Goal: Task Accomplishment & Management: Manage account settings

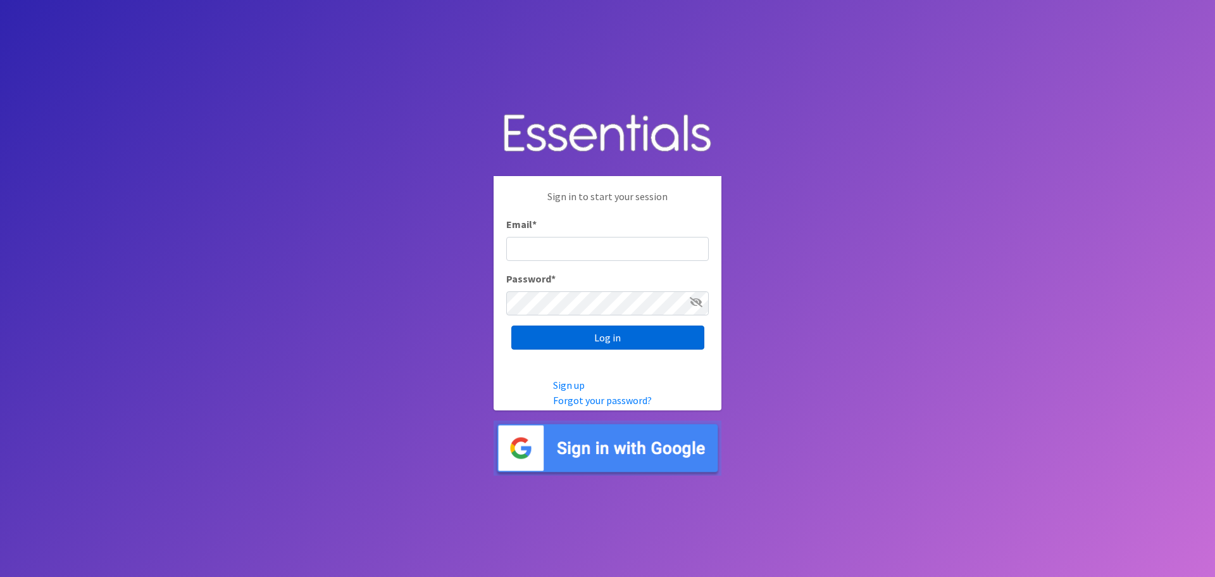
type input "[EMAIL_ADDRESS][PERSON_NAME][DOMAIN_NAME]"
click at [618, 339] on input "Log in" at bounding box center [607, 337] width 193 height 24
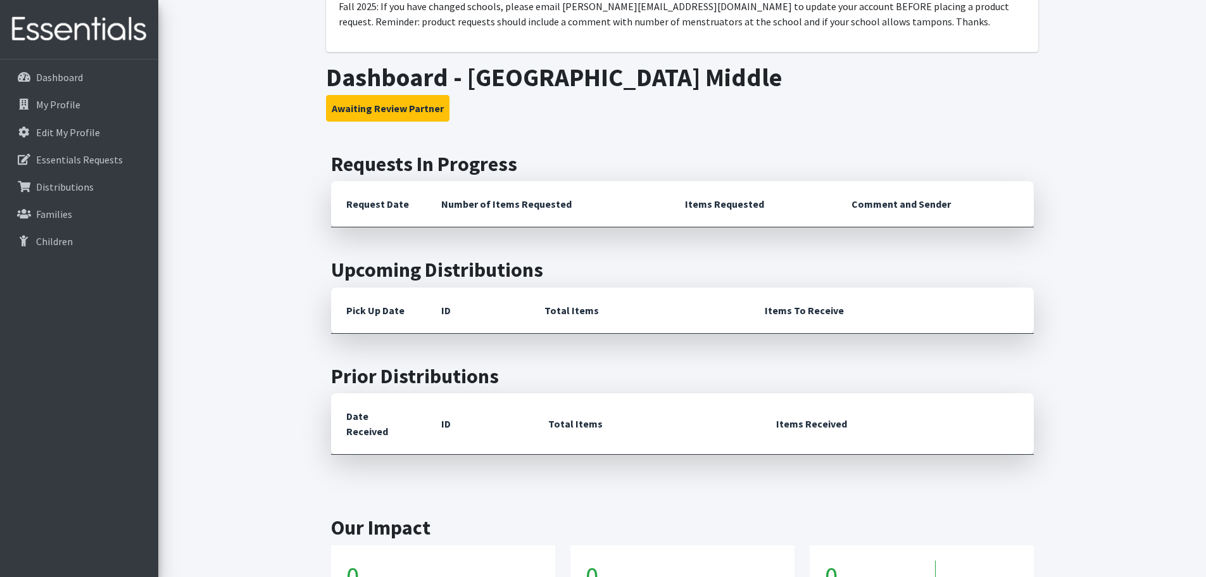
scroll to position [190, 0]
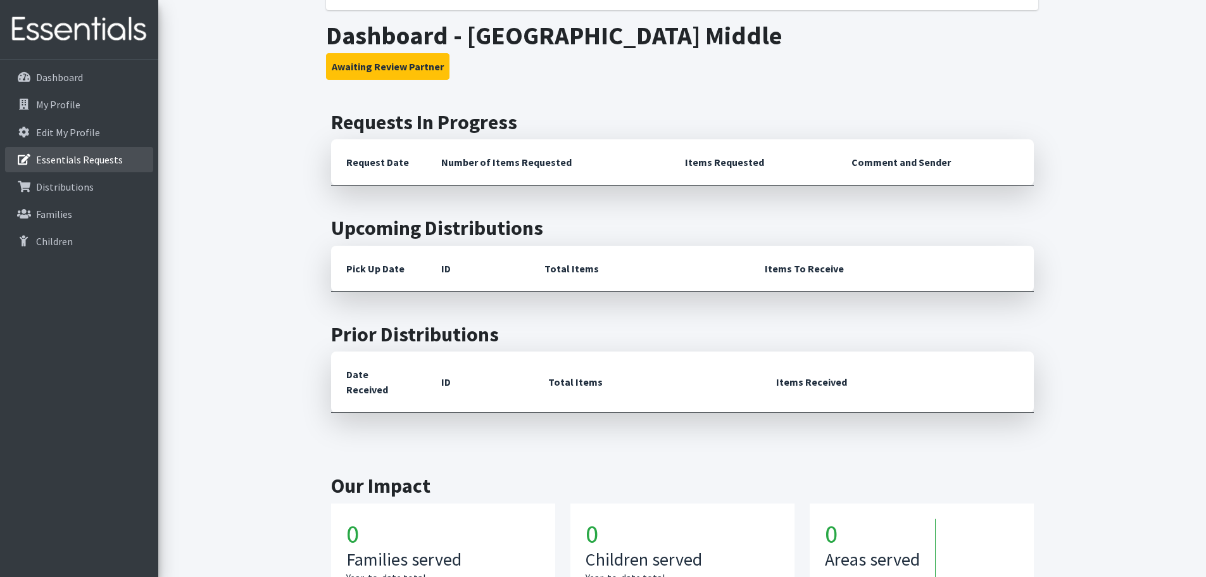
click at [105, 163] on p "Essentials Requests" at bounding box center [79, 159] width 87 height 13
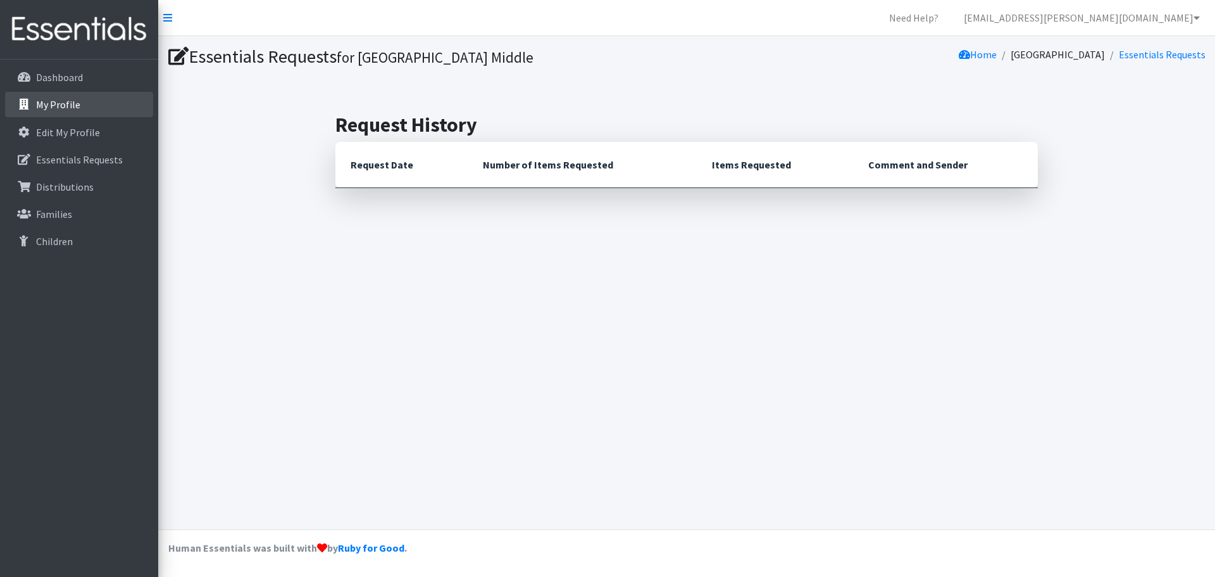
click at [70, 108] on p "My Profile" at bounding box center [58, 104] width 44 height 13
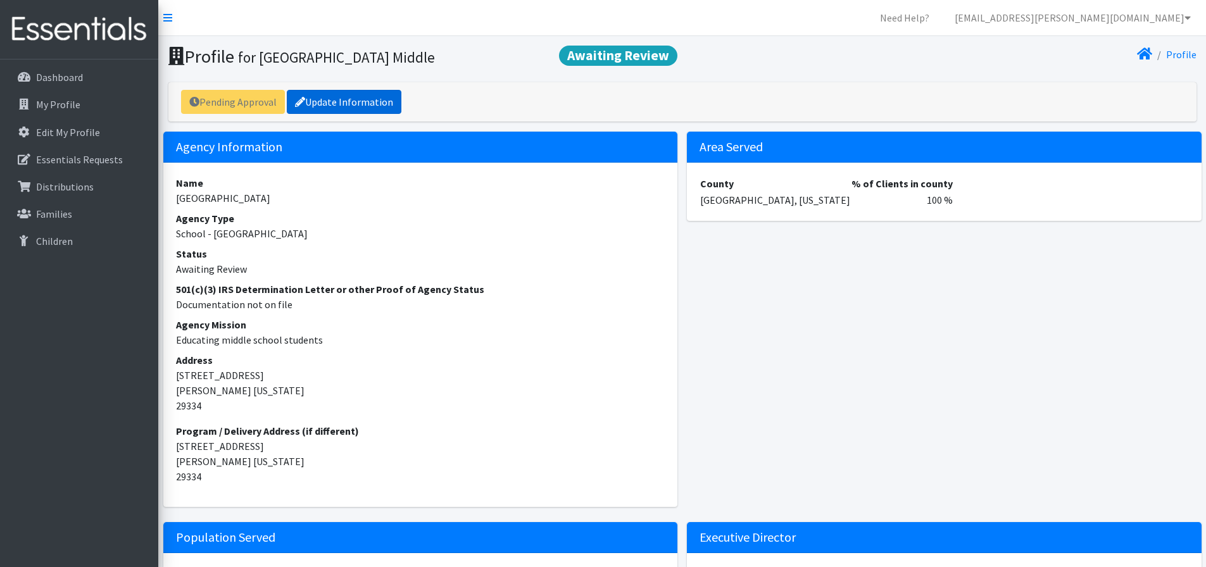
click at [325, 107] on link "Update Information" at bounding box center [344, 102] width 115 height 24
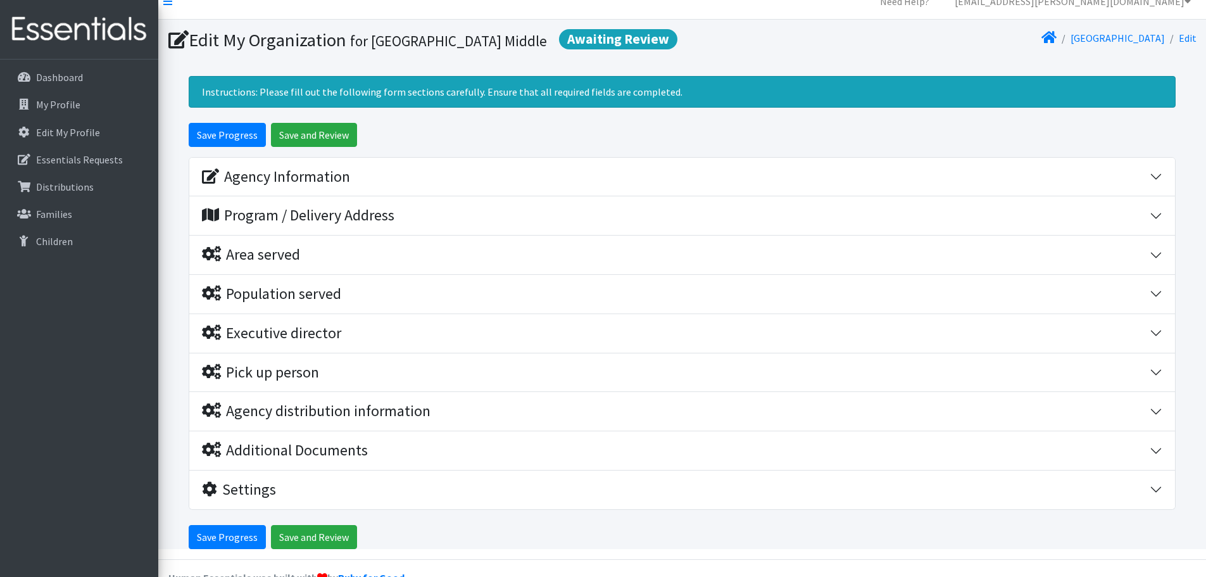
scroll to position [46, 0]
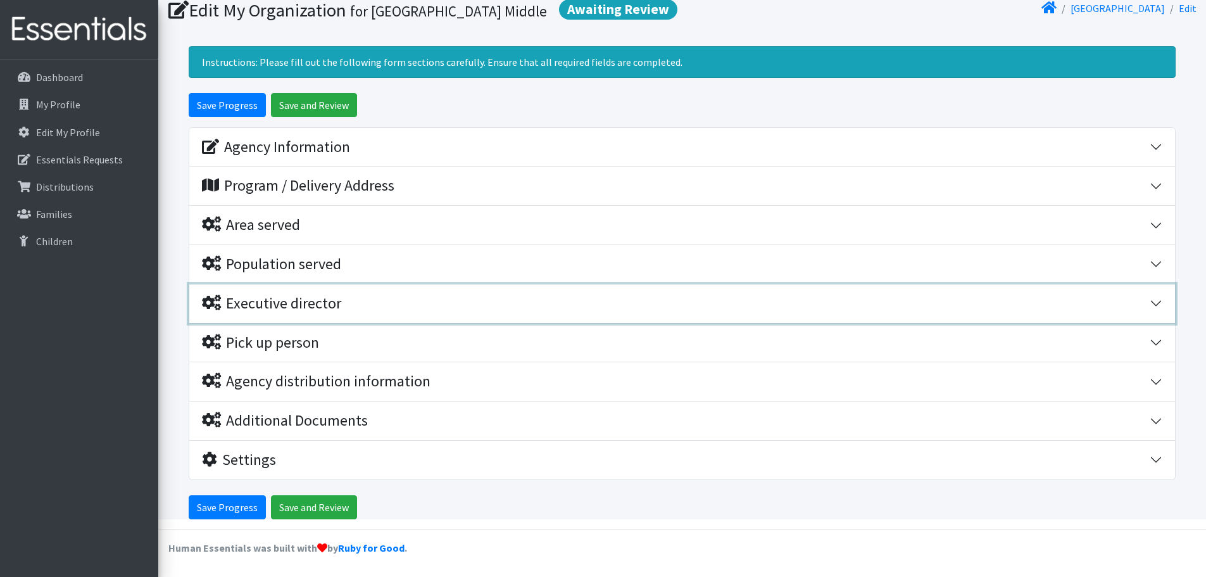
click at [318, 302] on div "Executive director" at bounding box center [271, 303] width 139 height 18
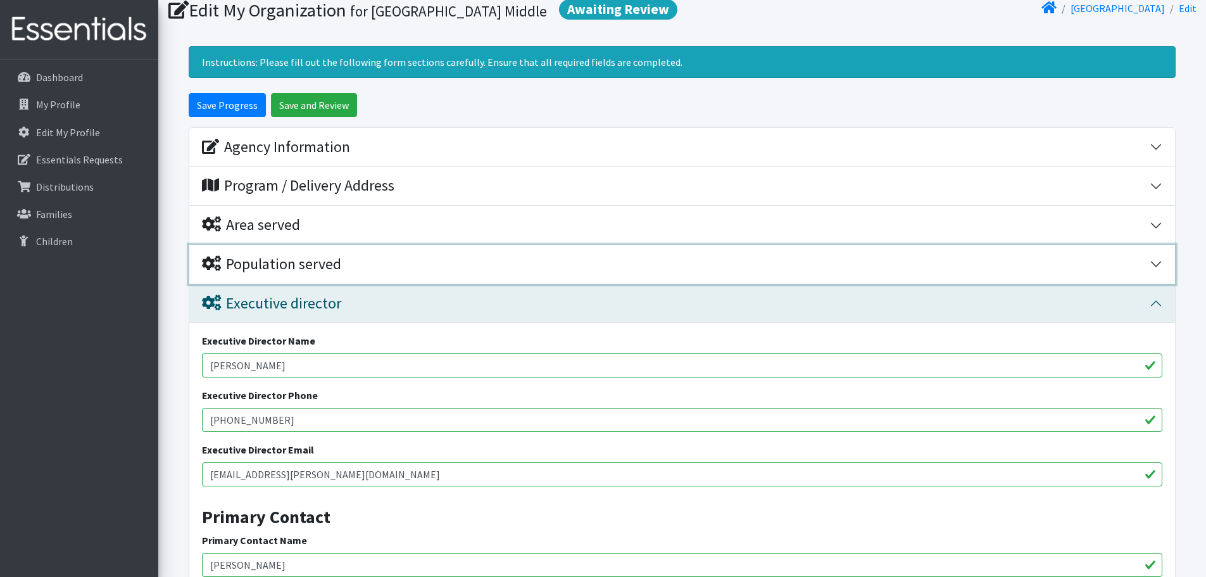
click at [318, 270] on div "Population served" at bounding box center [271, 264] width 139 height 18
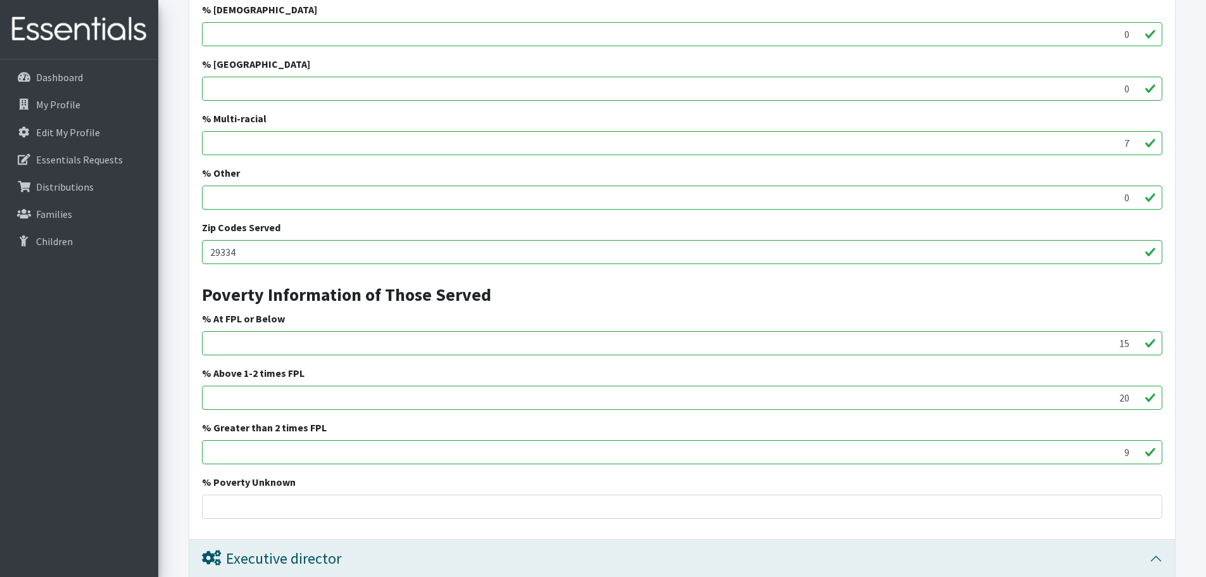
scroll to position [869, 0]
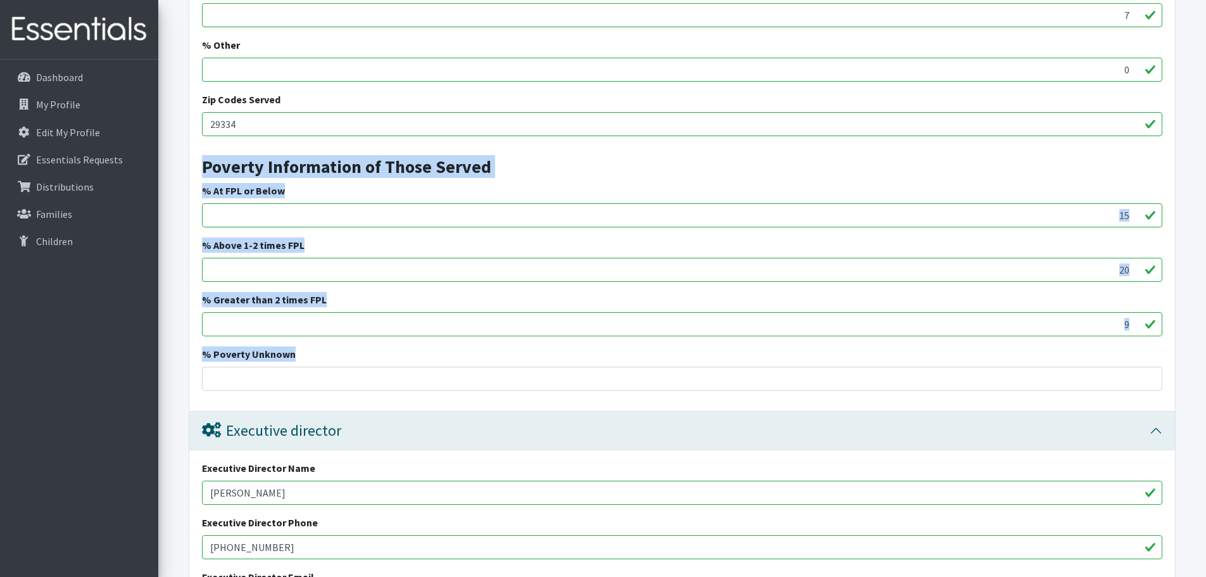
drag, startPoint x: 296, startPoint y: 352, endPoint x: 196, endPoint y: 172, distance: 205.4
copy div "Poverty Information of Those Served % At FPL or Below % Above 1-2 times FPL % G…"
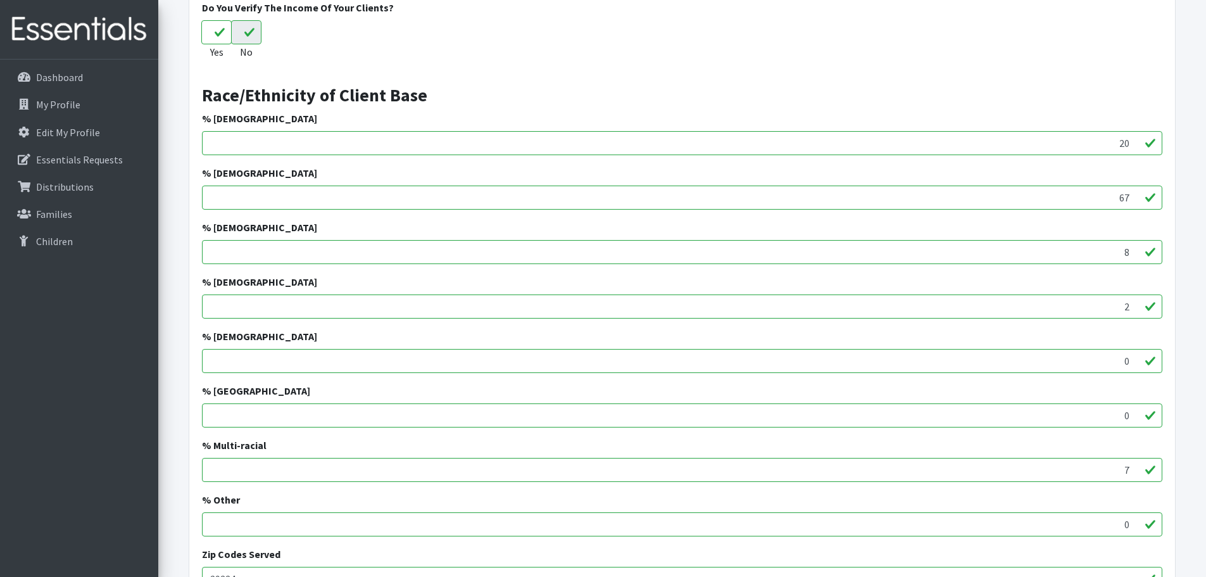
scroll to position [297, 0]
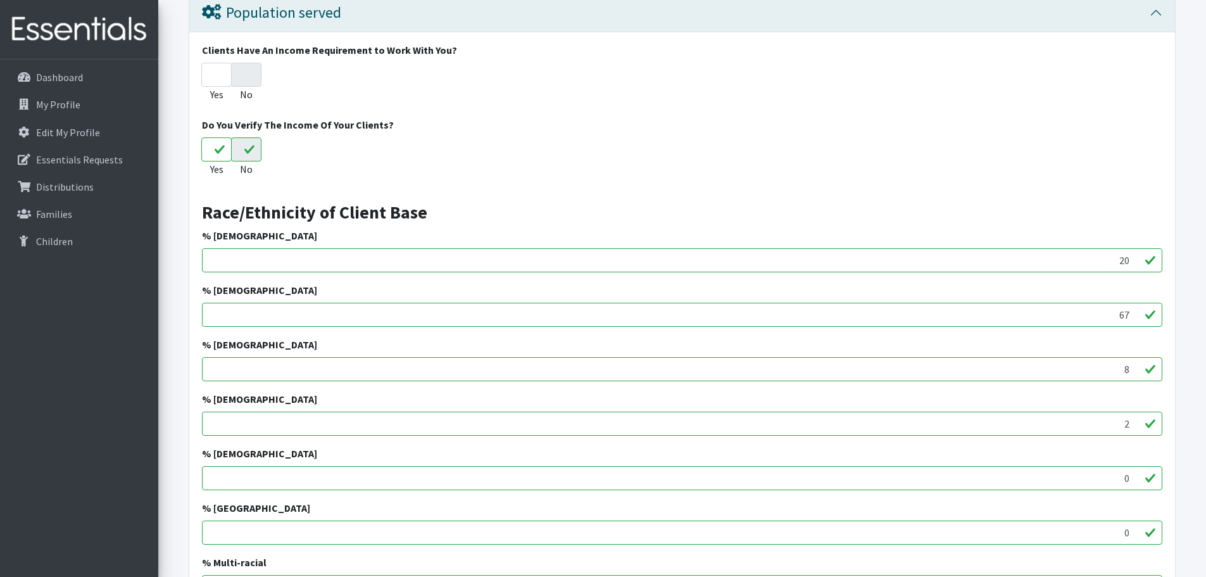
click at [392, 265] on input "20" at bounding box center [682, 260] width 960 height 24
drag, startPoint x: 1109, startPoint y: 263, endPoint x: 1135, endPoint y: 263, distance: 25.3
click at [1135, 263] on input "220" at bounding box center [682, 260] width 960 height 24
type input "24.4"
drag, startPoint x: 1139, startPoint y: 313, endPoint x: 1150, endPoint y: 313, distance: 10.8
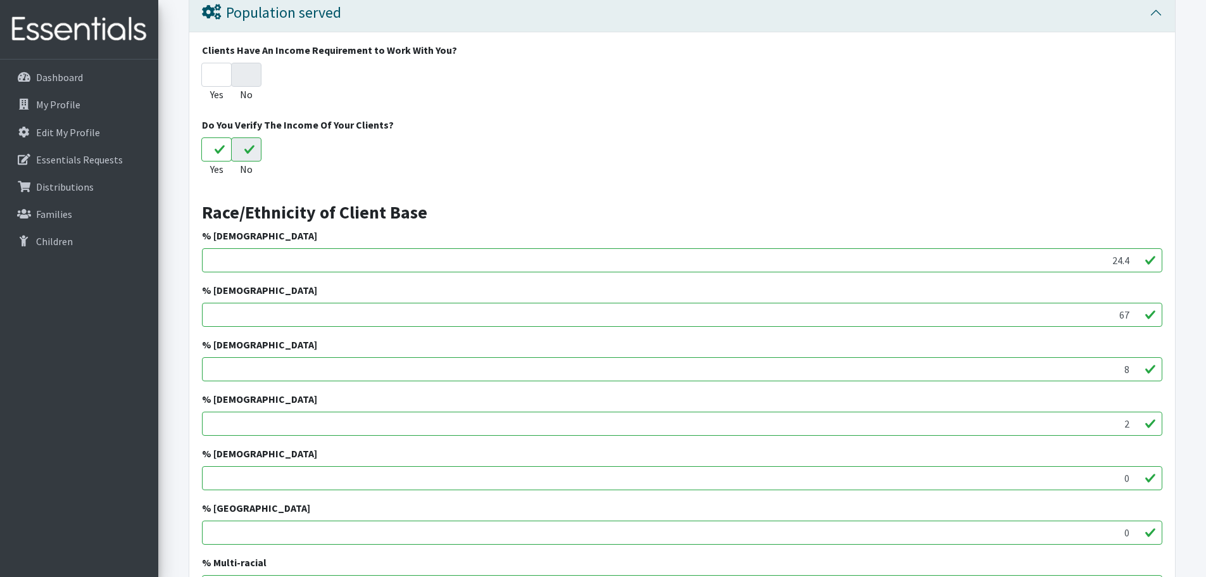
click at [1150, 313] on input "67" at bounding box center [682, 314] width 960 height 24
type input "50"
drag, startPoint x: 1116, startPoint y: 371, endPoint x: 1214, endPoint y: 363, distance: 99.1
type input "19.8"
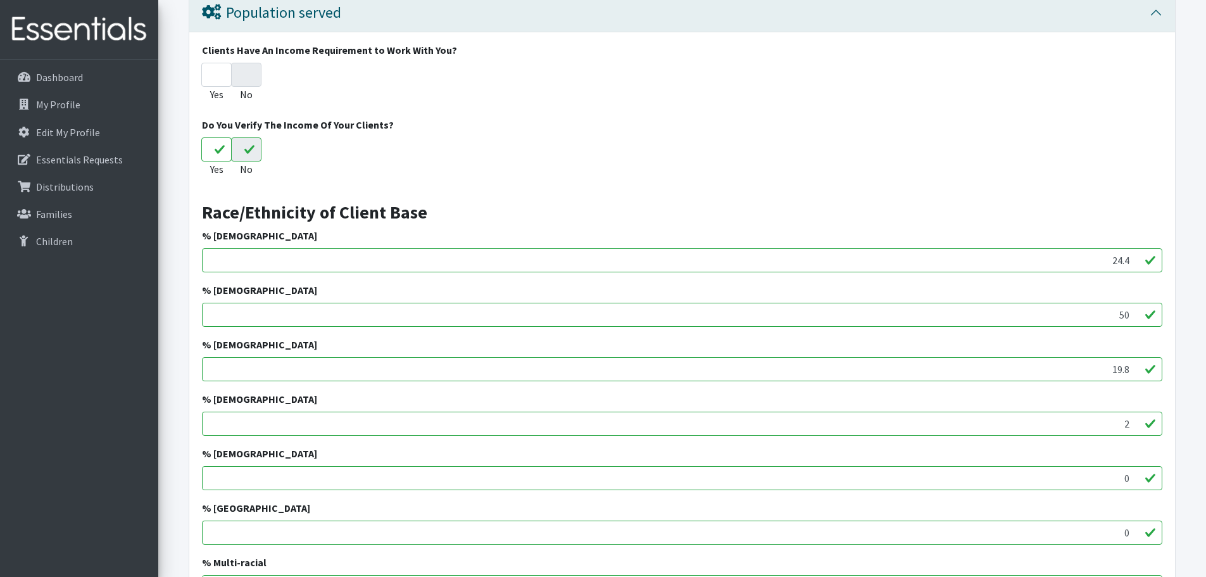
drag, startPoint x: 1107, startPoint y: 421, endPoint x: 1154, endPoint y: 418, distance: 46.9
click at [1154, 418] on input "2" at bounding box center [682, 423] width 960 height 24
type input "1.2"
click at [1080, 472] on input "0" at bounding box center [682, 478] width 960 height 24
drag, startPoint x: 1087, startPoint y: 478, endPoint x: 1171, endPoint y: 483, distance: 84.3
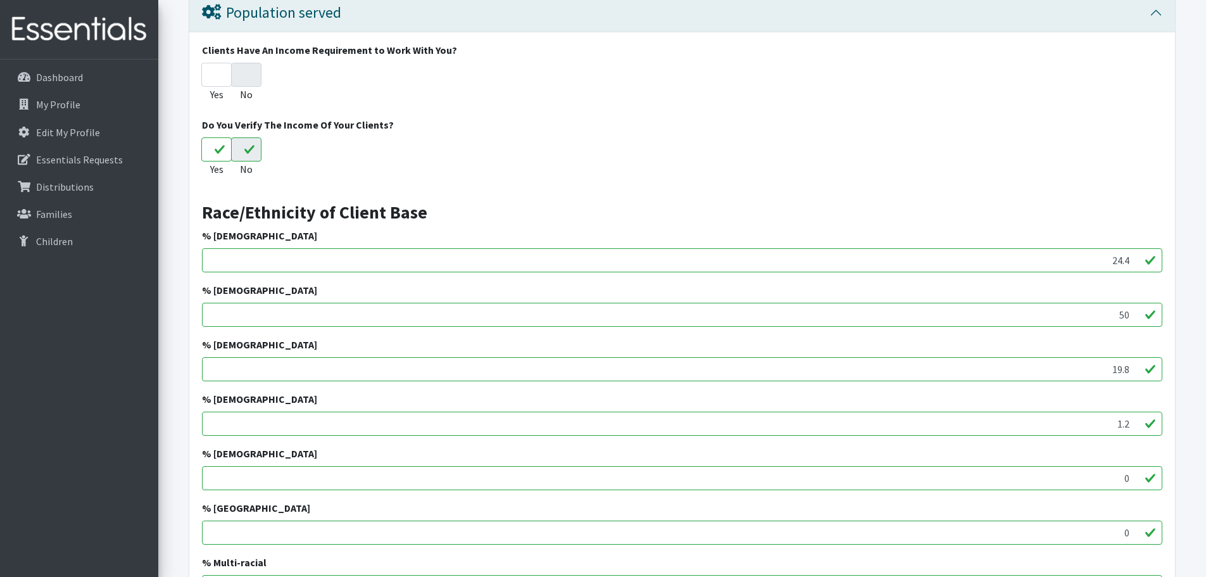
click at [1171, 483] on div "Clients Have An Income Requirement to Work With You? Yes No Do You Verify The I…" at bounding box center [681, 507] width 985 height 950
type input "1.2"
drag, startPoint x: 1110, startPoint y: 535, endPoint x: 1205, endPoint y: 540, distance: 95.0
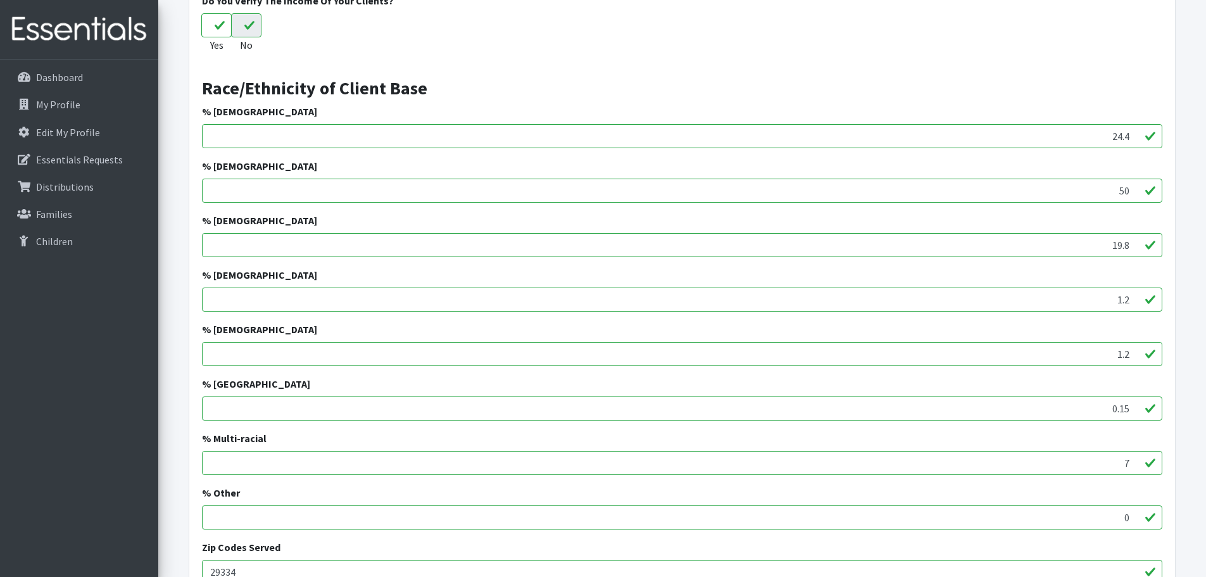
scroll to position [424, 0]
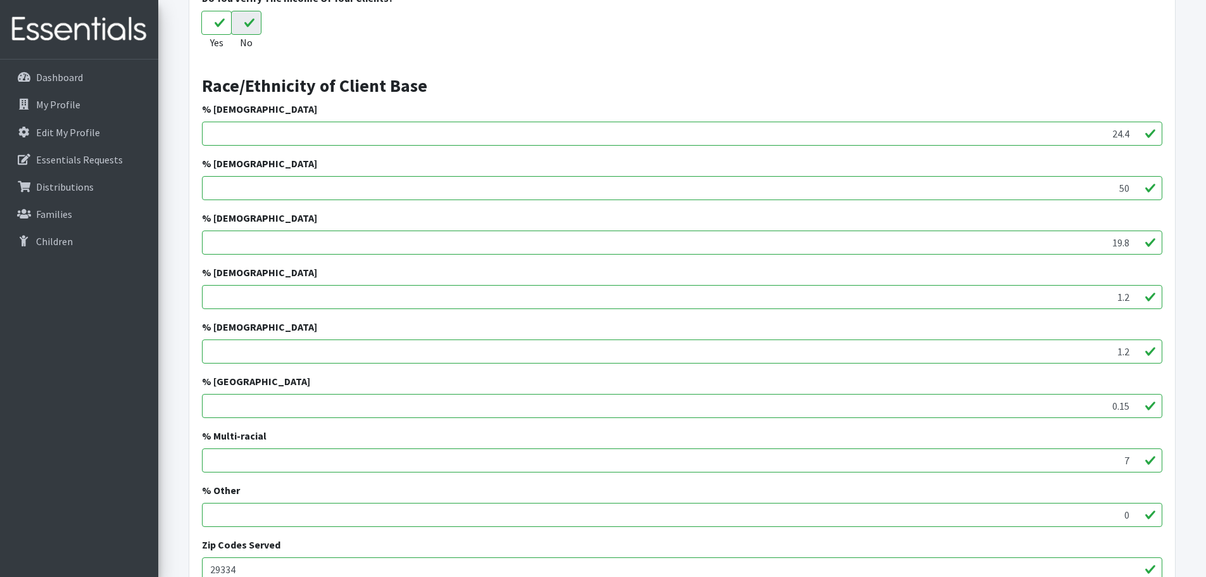
type input "0.15"
drag, startPoint x: 1126, startPoint y: 466, endPoint x: 1163, endPoint y: 463, distance: 36.8
click at [1162, 463] on div "Clients Have An Income Requirement to Work With You? Yes No Do You Verify The I…" at bounding box center [681, 381] width 985 height 950
type input "4.5"
drag, startPoint x: 1114, startPoint y: 516, endPoint x: 1189, endPoint y: 511, distance: 75.5
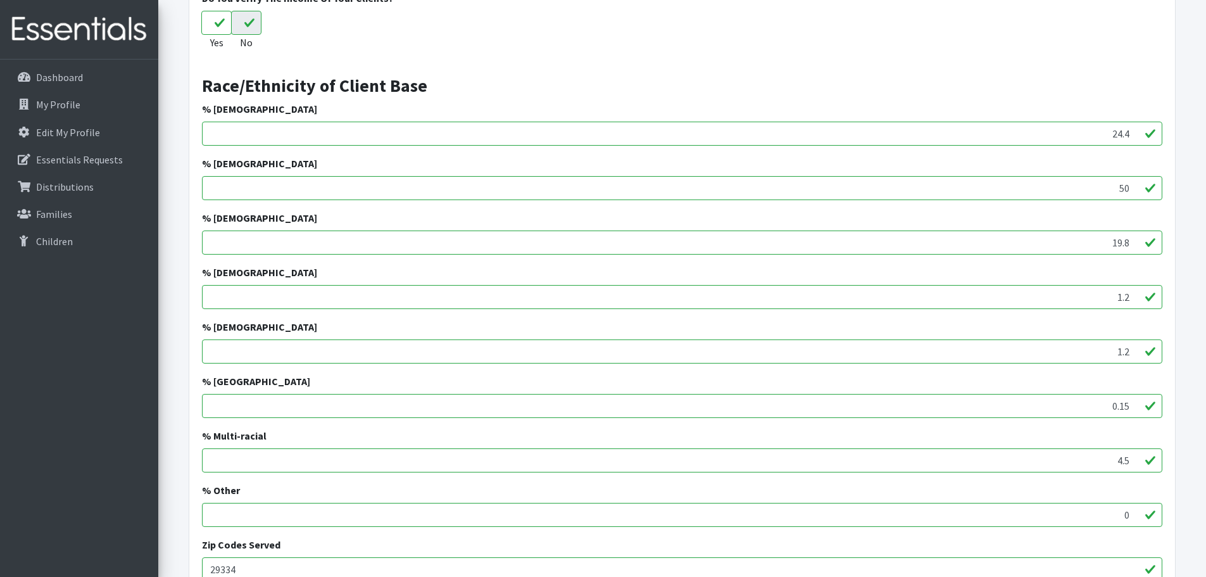
click at [1031, 529] on div "Clients Have An Income Requirement to Work With You? Yes No Do You Verify The I…" at bounding box center [681, 381] width 985 height 950
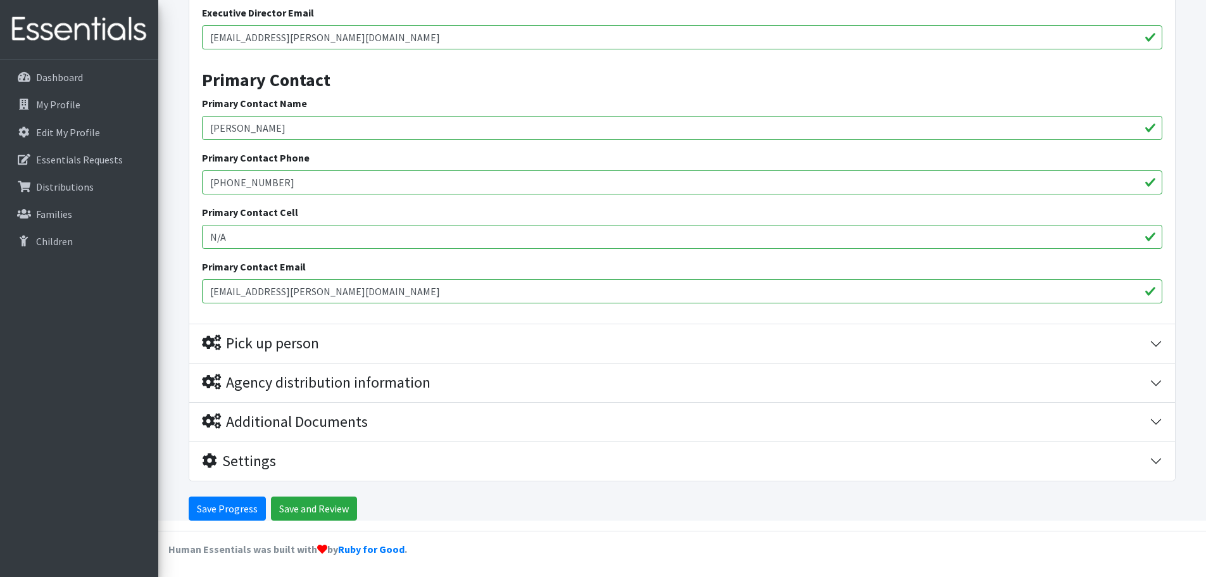
scroll to position [1434, 0]
click at [221, 503] on input "Save Progress" at bounding box center [227, 507] width 77 height 24
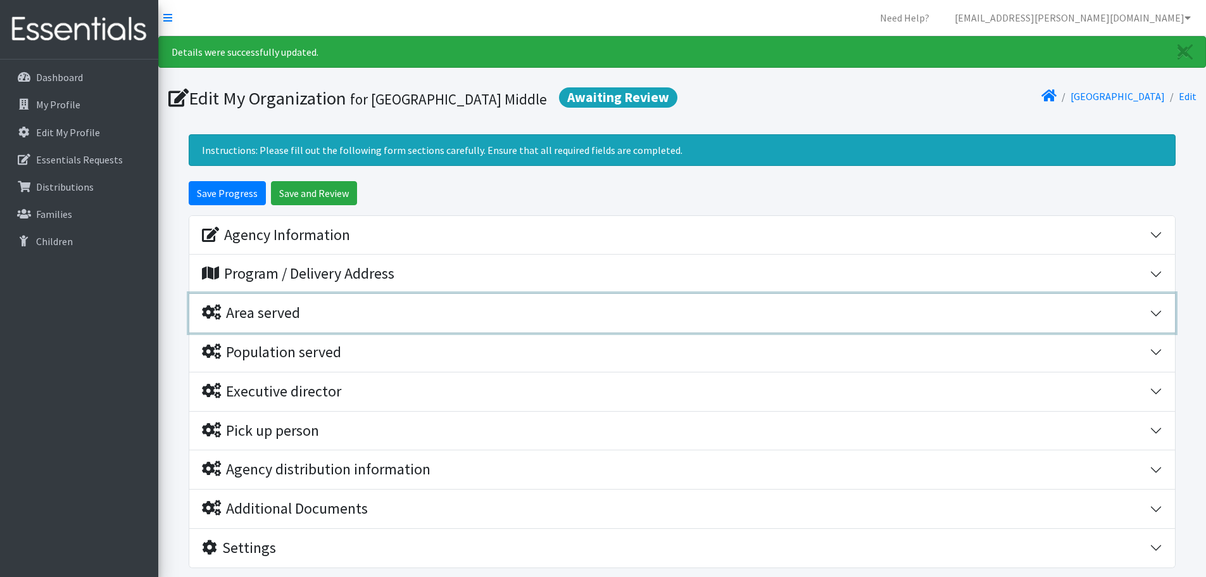
click at [286, 318] on div "Area served" at bounding box center [251, 313] width 98 height 18
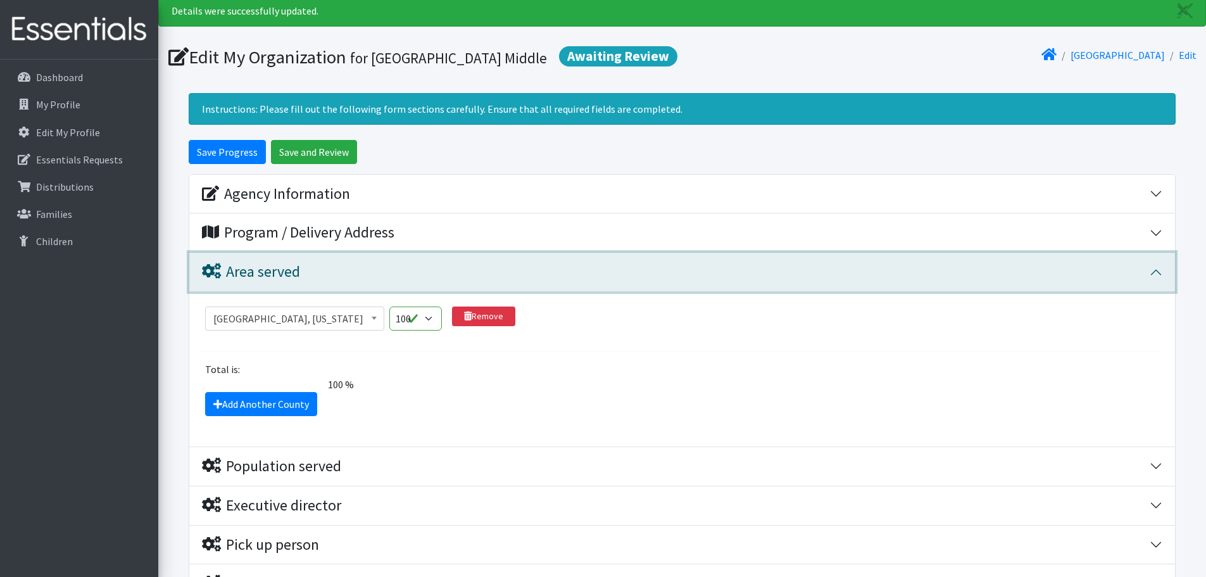
scroll to position [127, 0]
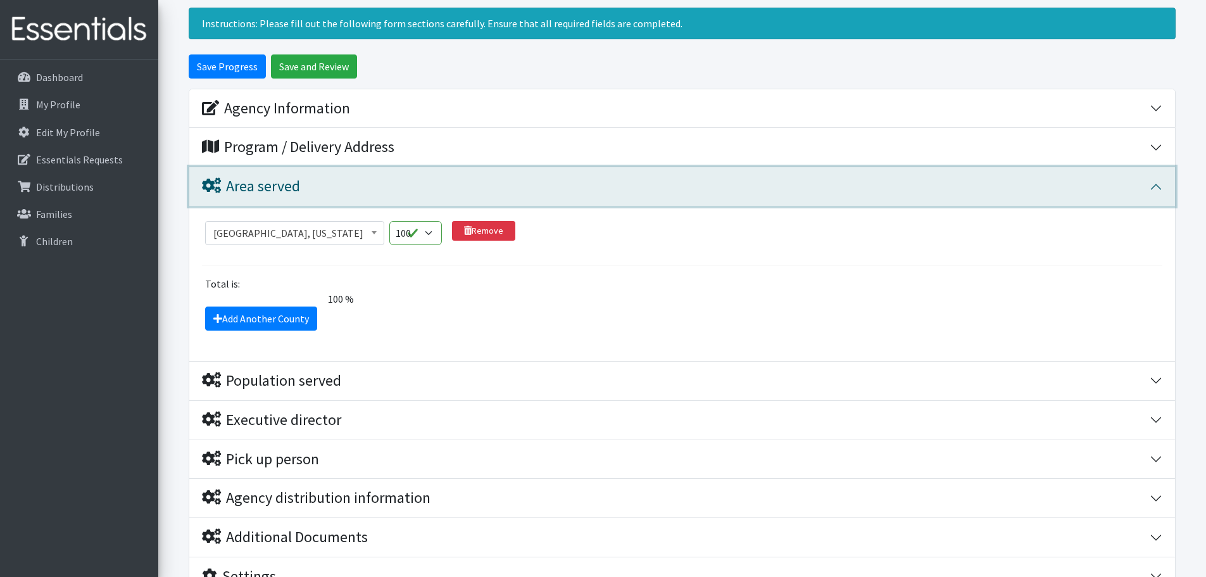
click at [289, 190] on div "Area served" at bounding box center [251, 186] width 98 height 18
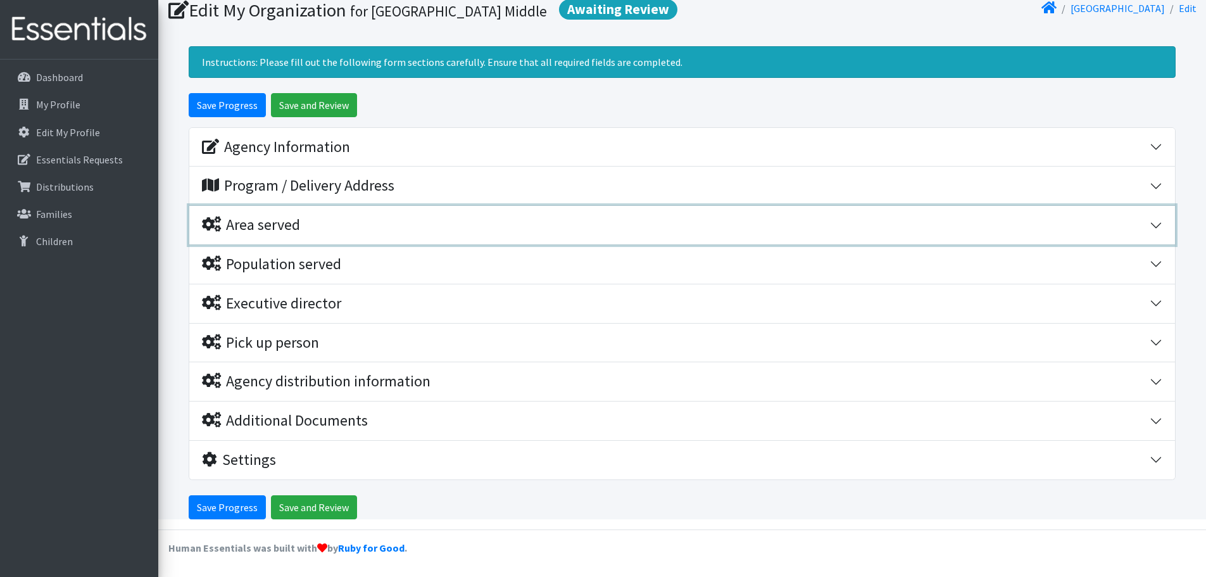
scroll to position [88, 0]
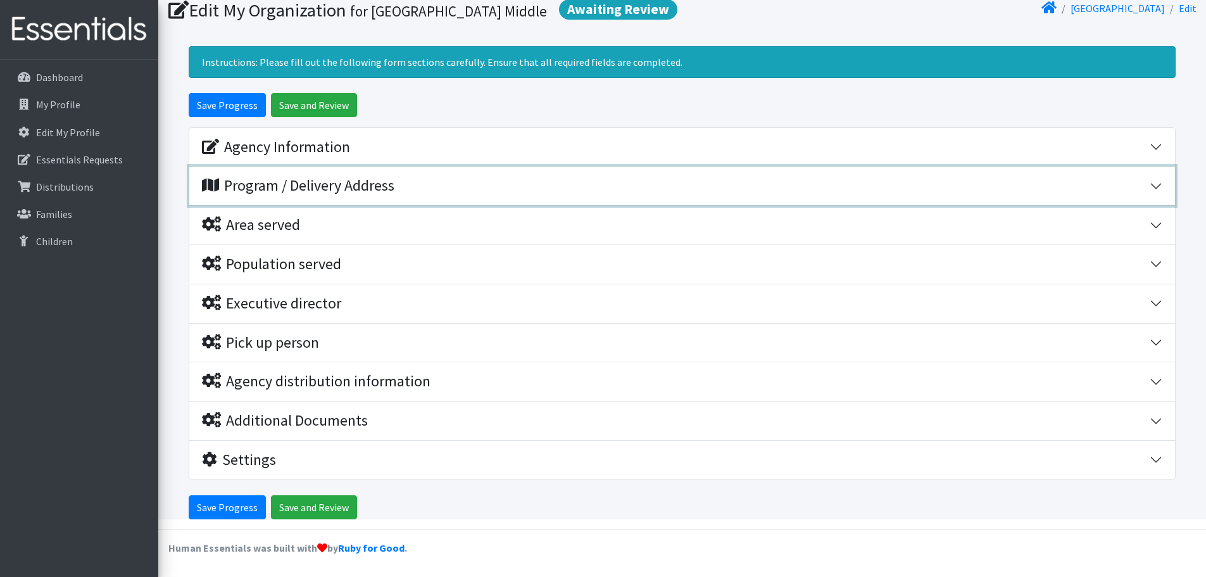
click at [290, 181] on div "Program / Delivery Address" at bounding box center [298, 186] width 192 height 18
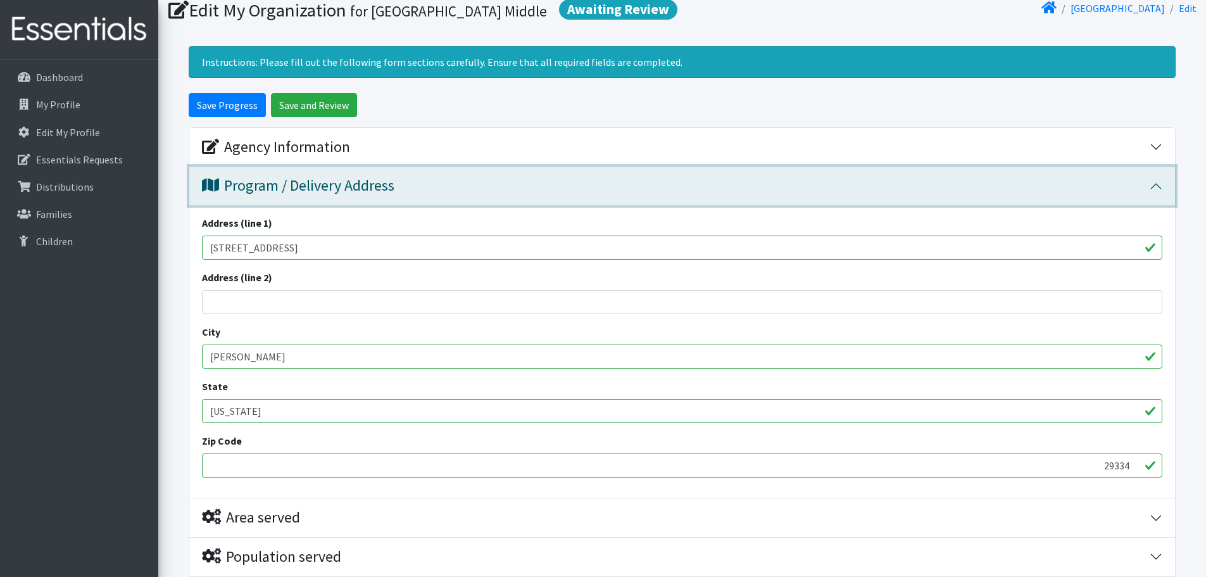
click at [290, 181] on div "Program / Delivery Address" at bounding box center [298, 186] width 192 height 18
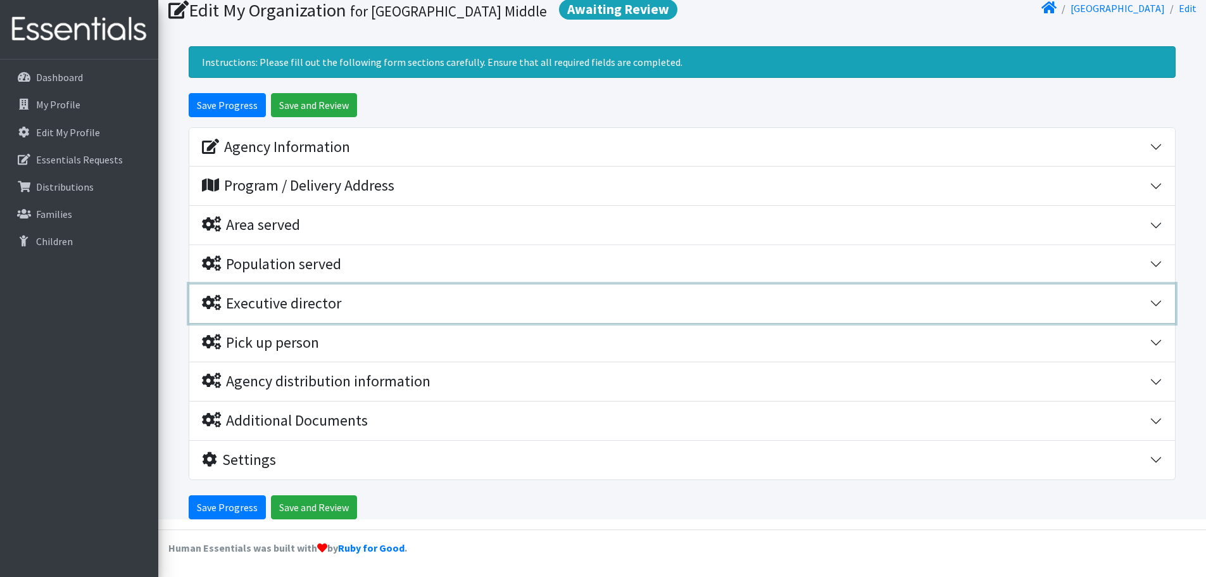
click at [302, 297] on div "Executive director" at bounding box center [271, 303] width 139 height 18
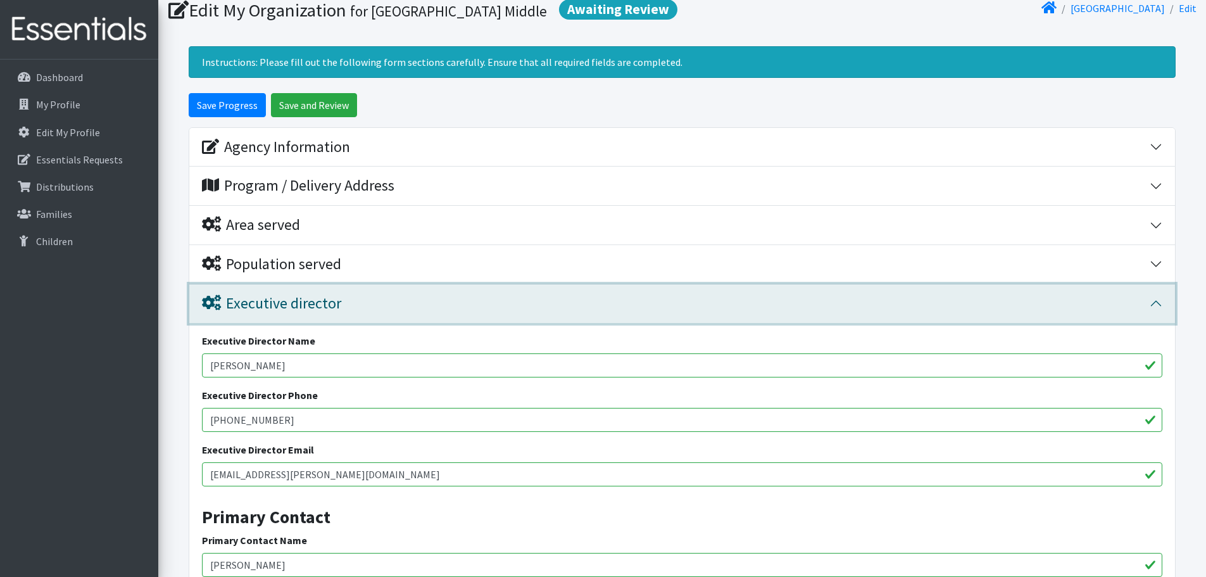
click at [302, 297] on div "Executive director" at bounding box center [271, 303] width 139 height 18
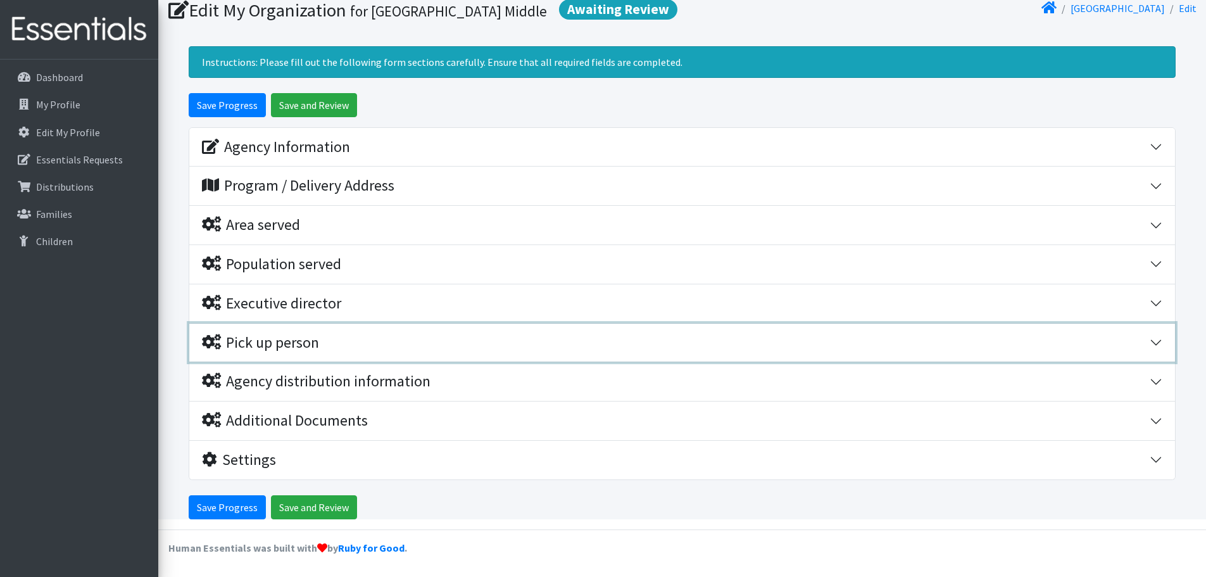
click at [304, 346] on div "Pick up person" at bounding box center [260, 343] width 117 height 18
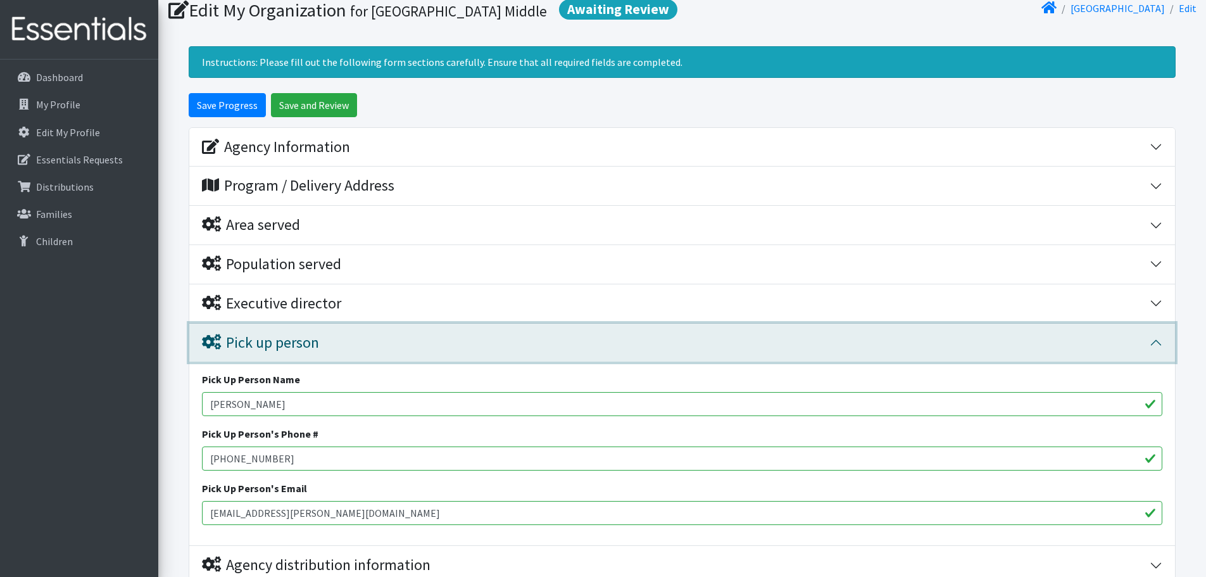
click at [304, 346] on div "Pick up person" at bounding box center [260, 343] width 117 height 18
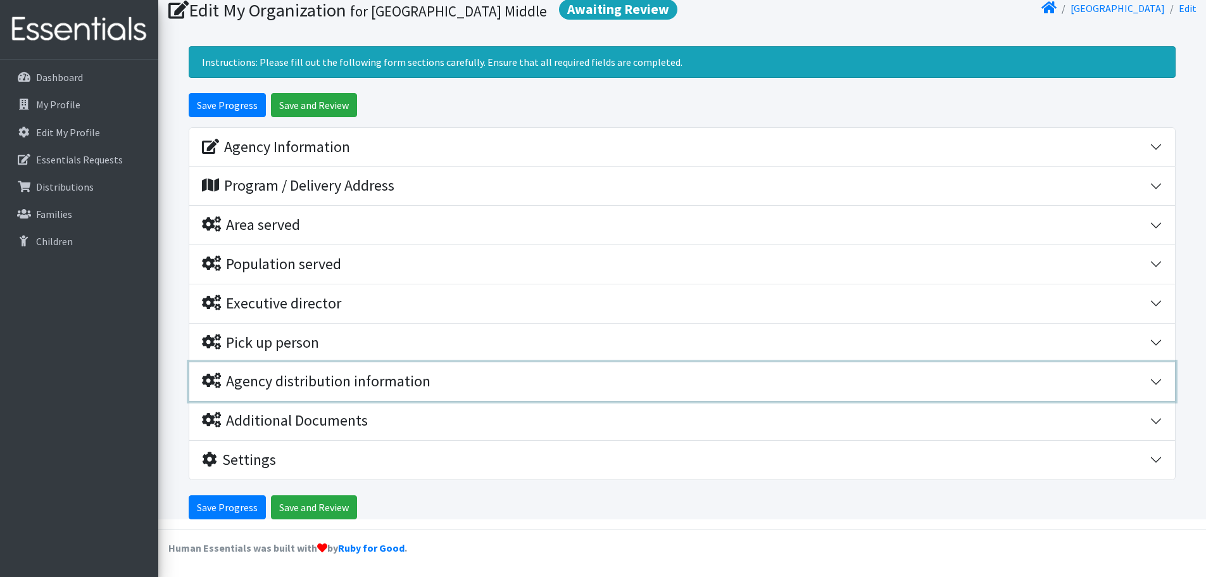
click at [315, 377] on div "Agency distribution information" at bounding box center [316, 381] width 228 height 18
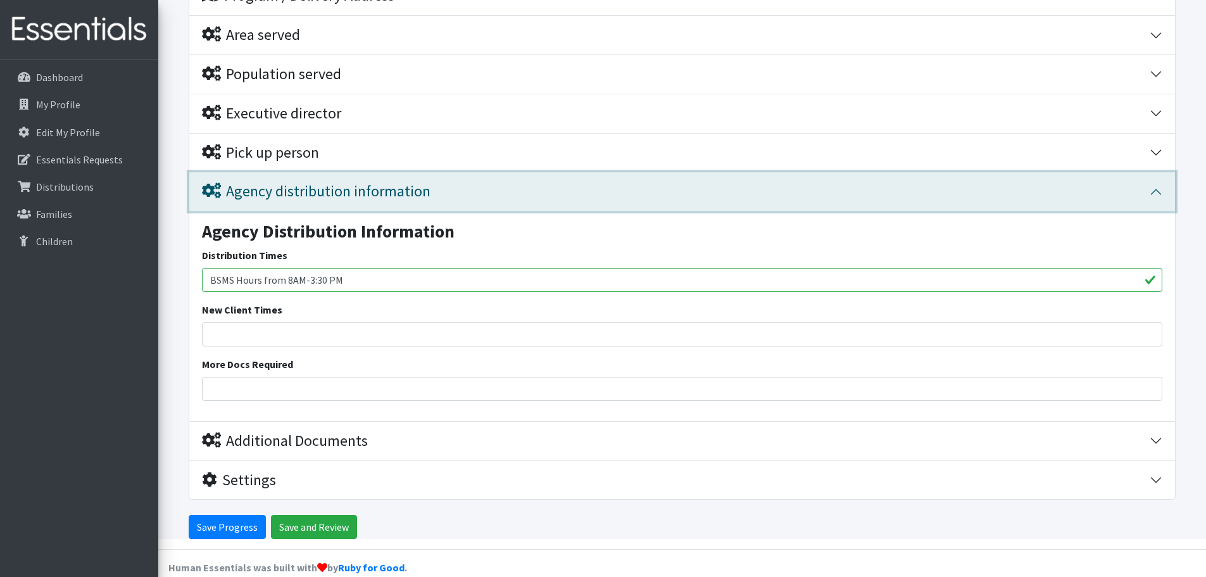
click at [335, 201] on div "Agency distribution information" at bounding box center [316, 191] width 228 height 18
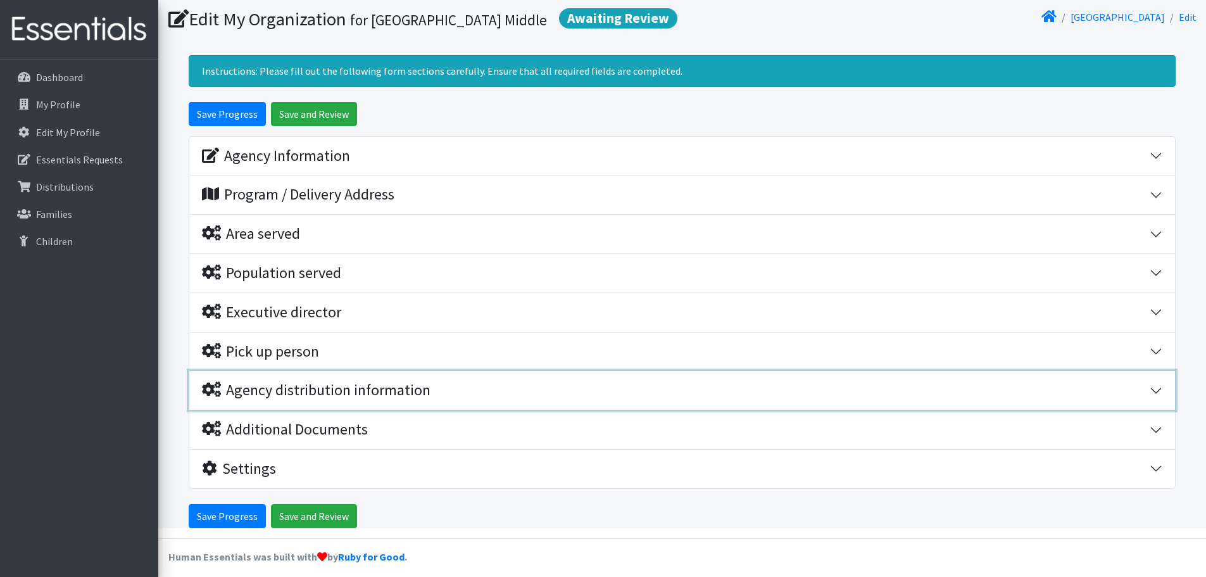
scroll to position [68, 0]
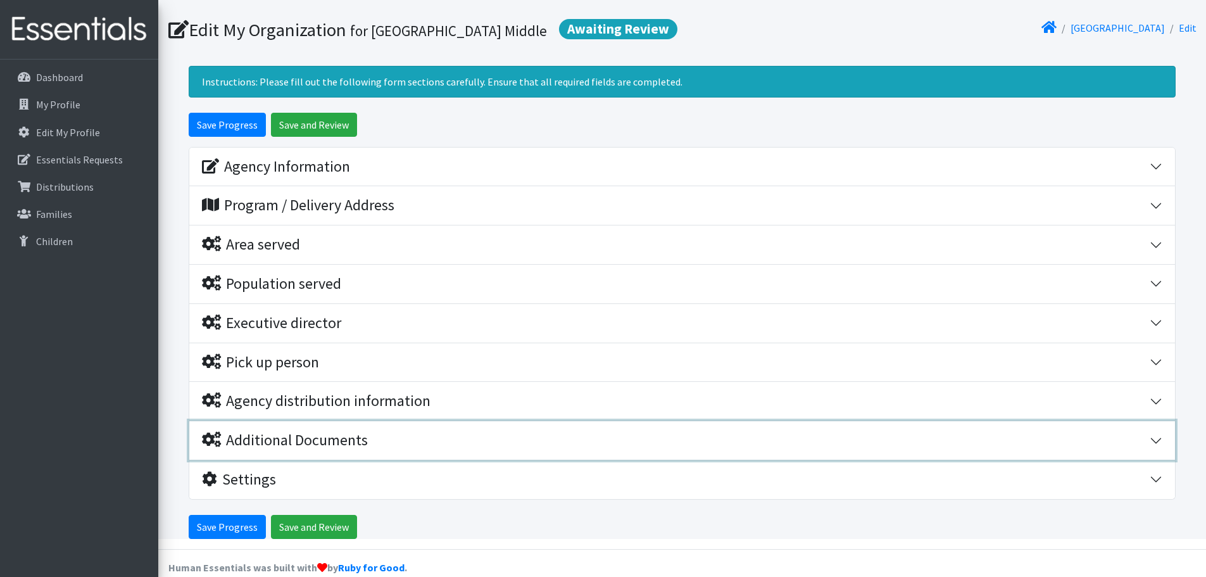
click at [302, 448] on div "Additional Documents" at bounding box center [285, 440] width 166 height 18
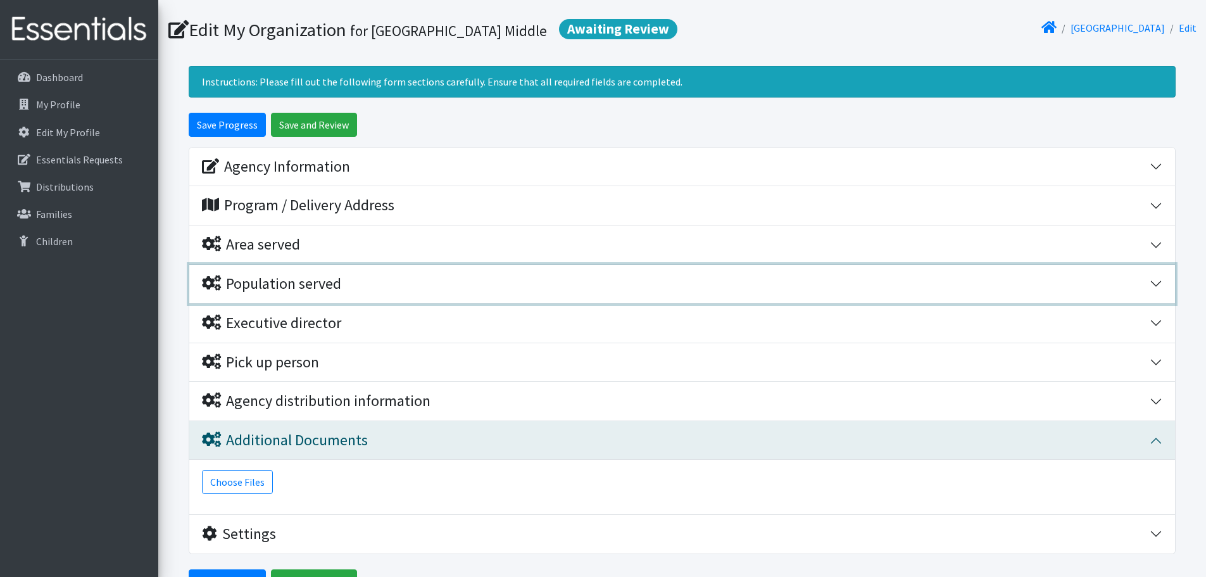
click at [302, 287] on div "Population served" at bounding box center [271, 284] width 139 height 18
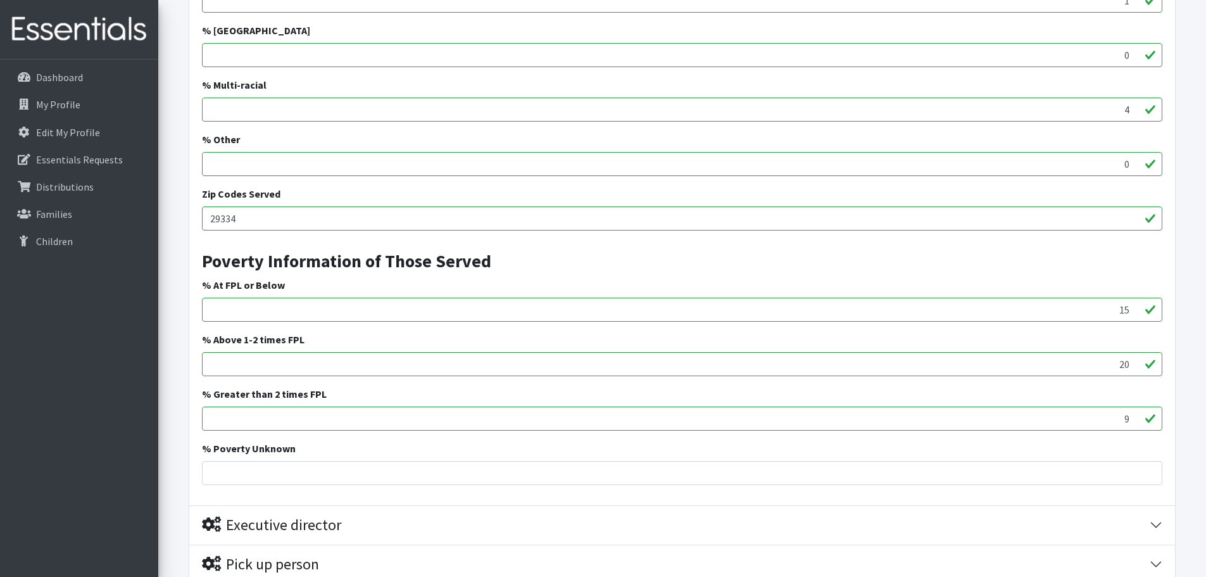
scroll to position [891, 0]
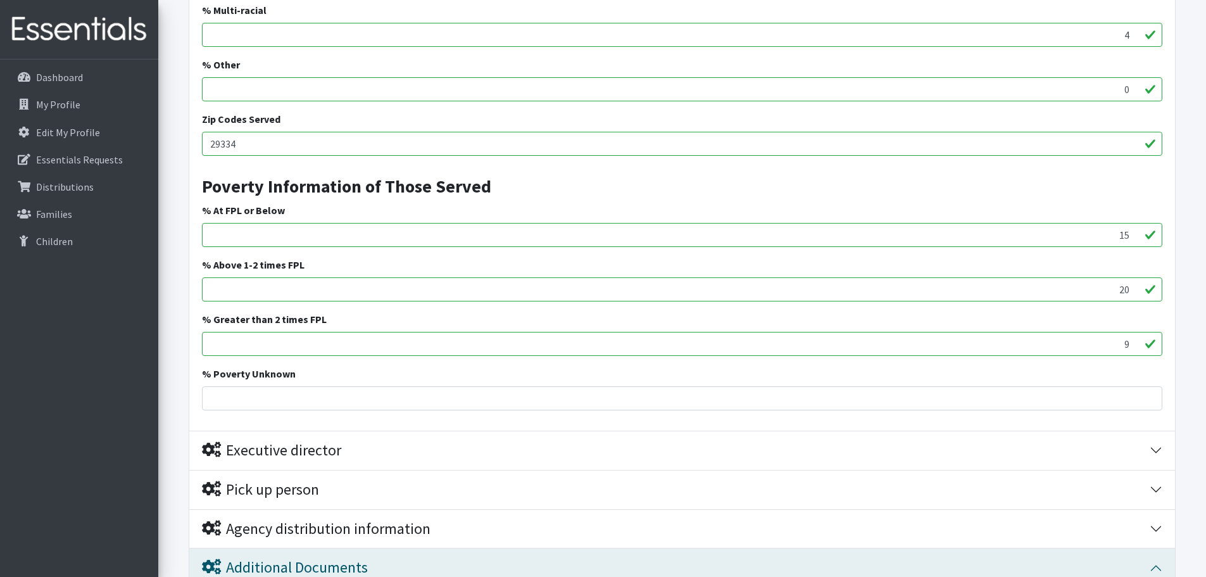
click at [302, 218] on div "% At FPL or Below 15" at bounding box center [682, 225] width 960 height 44
click at [318, 230] on input "15" at bounding box center [682, 235] width 960 height 24
click at [623, 404] on input "% Poverty Unknown" at bounding box center [682, 398] width 960 height 24
click at [625, 399] on input "% Poverty Unknown" at bounding box center [682, 398] width 960 height 24
drag, startPoint x: 1062, startPoint y: 330, endPoint x: 1214, endPoint y: 354, distance: 154.3
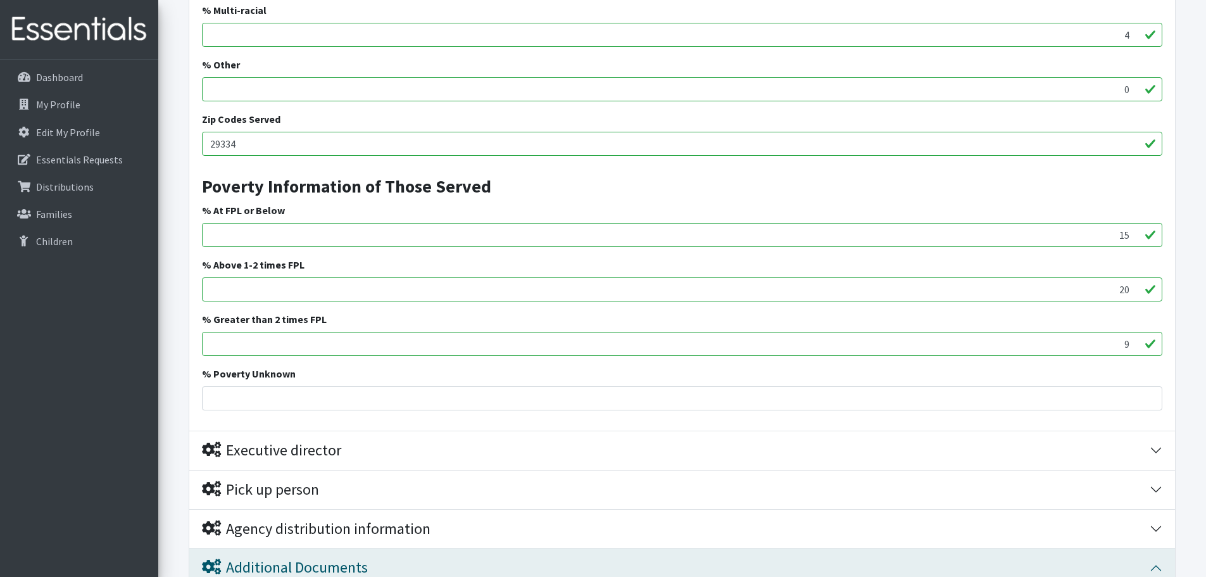
drag, startPoint x: 1106, startPoint y: 289, endPoint x: 1155, endPoint y: 288, distance: 48.7
click at [1155, 288] on input "20" at bounding box center [682, 289] width 960 height 24
type input "69"
drag, startPoint x: 1100, startPoint y: 341, endPoint x: 1187, endPoint y: 343, distance: 87.4
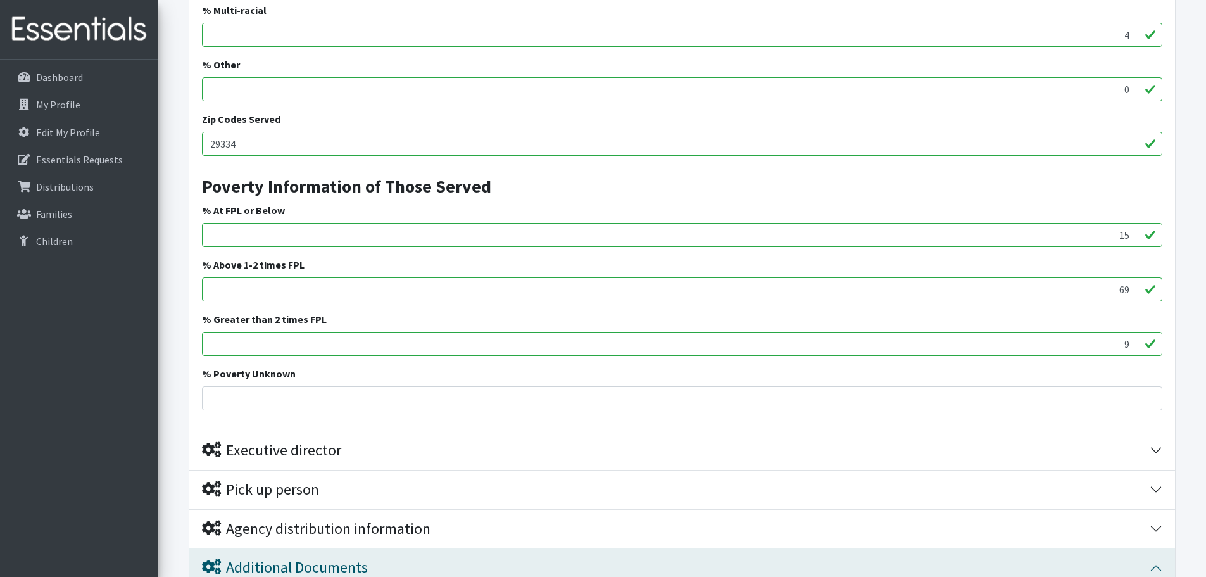
click at [1187, 343] on form "Save Progress Save and Review Agency Information Agency Name * Beech Springs Mi…" at bounding box center [681, 5] width 1047 height 1430
type input "0"
drag, startPoint x: 1113, startPoint y: 242, endPoint x: 1145, endPoint y: 241, distance: 32.3
click at [1145, 241] on input "15" at bounding box center [682, 235] width 960 height 24
type input "0"
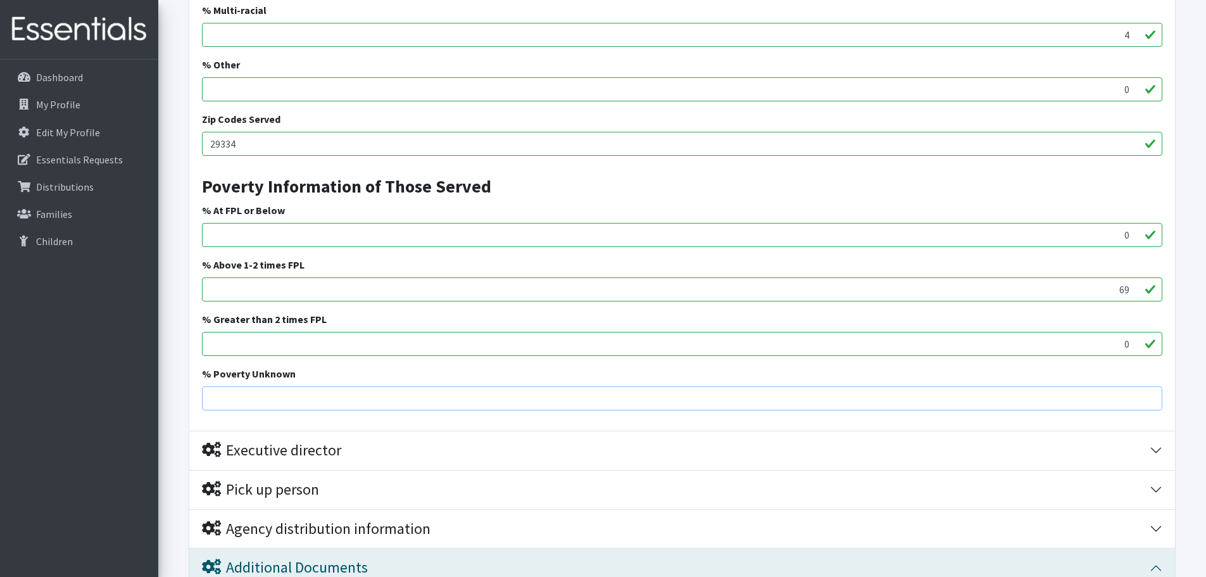
click at [1110, 395] on input "% Poverty Unknown" at bounding box center [682, 398] width 960 height 24
type input "31"
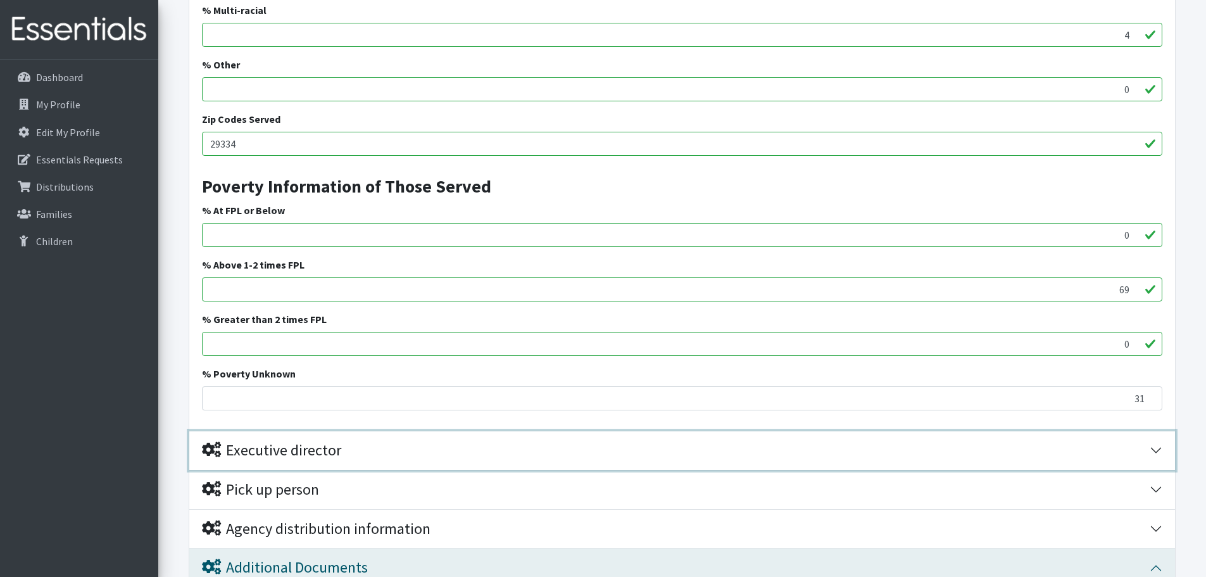
click at [1053, 432] on button "Executive director" at bounding box center [681, 450] width 985 height 39
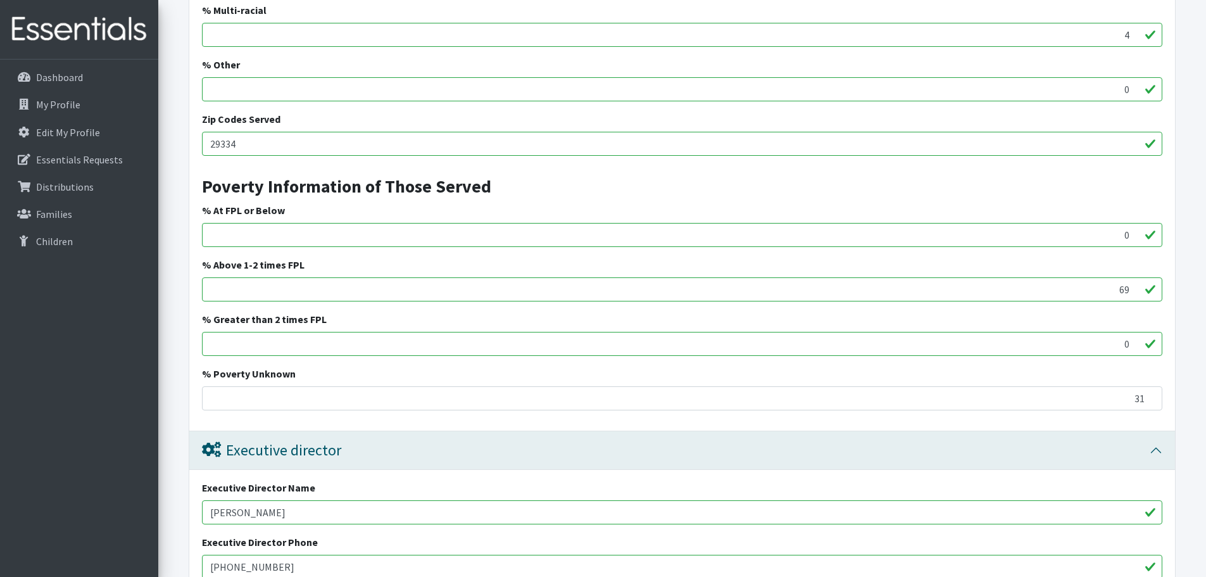
drag, startPoint x: 902, startPoint y: 227, endPoint x: 911, endPoint y: 226, distance: 8.9
click at [903, 226] on input "0" at bounding box center [682, 235] width 960 height 24
click at [1096, 352] on input "0" at bounding box center [682, 344] width 960 height 24
drag, startPoint x: 1084, startPoint y: 239, endPoint x: 1091, endPoint y: 237, distance: 7.2
click at [1091, 237] on input "0" at bounding box center [682, 235] width 960 height 24
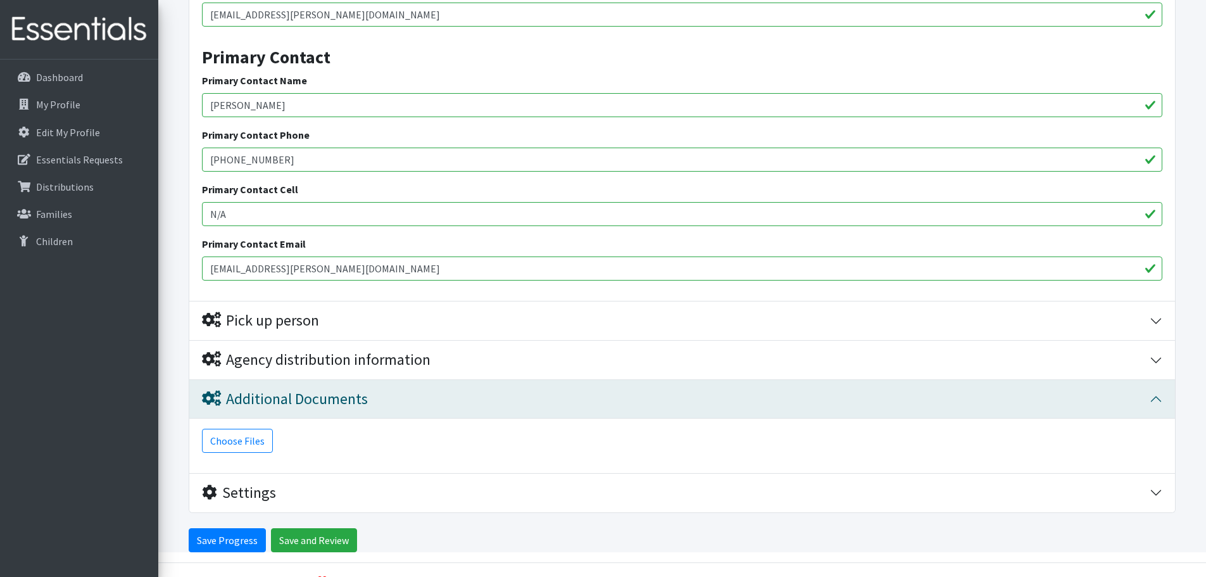
scroll to position [1530, 0]
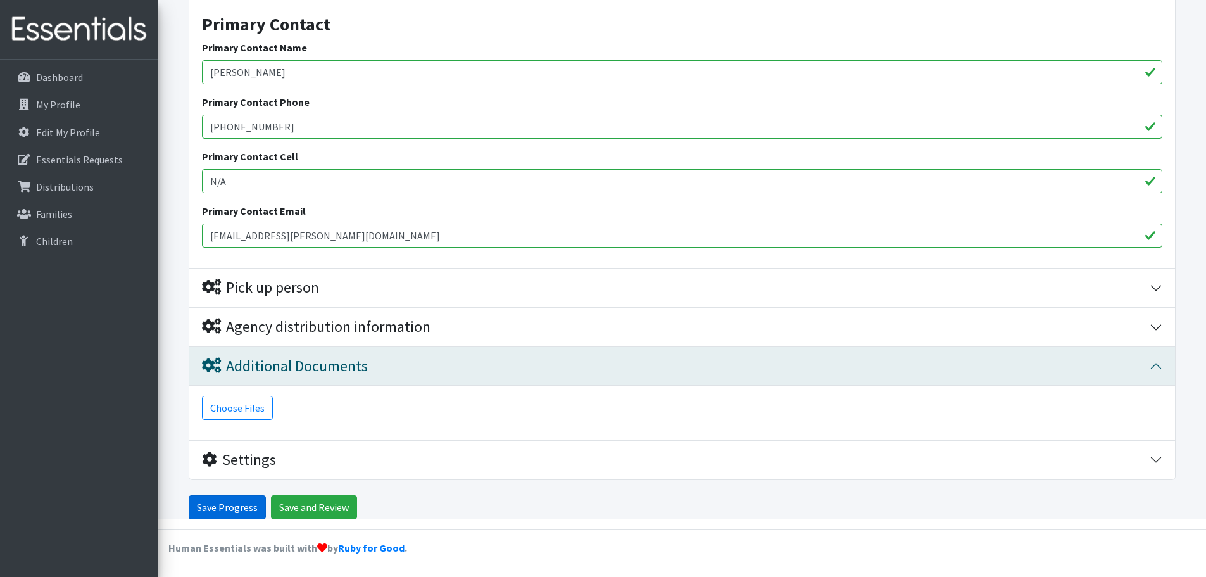
click at [242, 508] on input "Save Progress" at bounding box center [227, 507] width 77 height 24
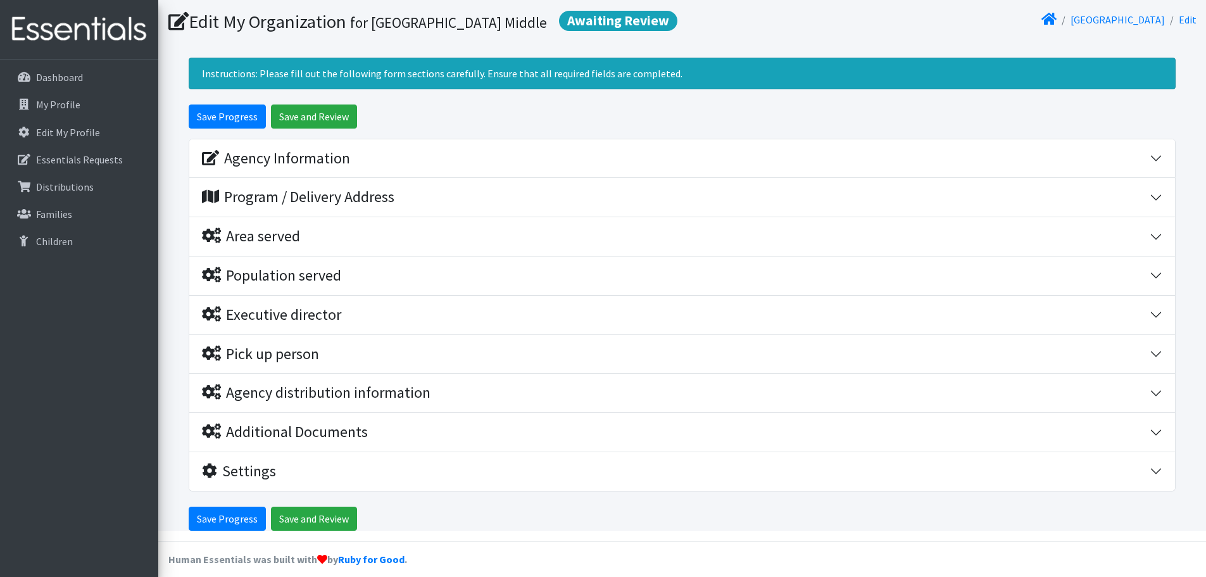
scroll to position [88, 0]
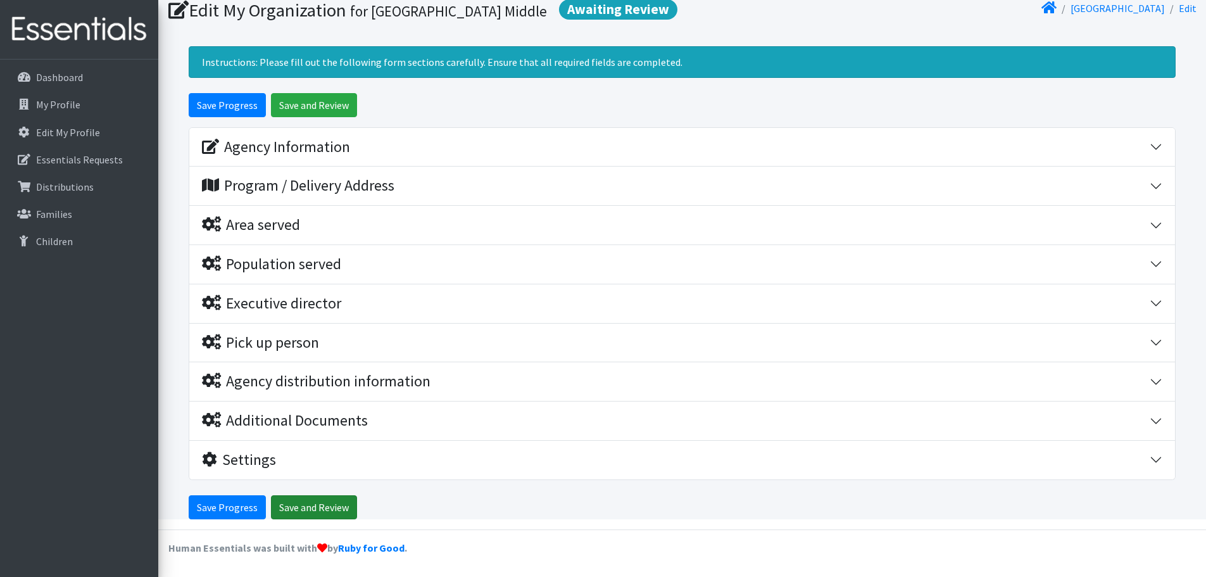
click at [323, 508] on input "Save and Review" at bounding box center [314, 507] width 86 height 24
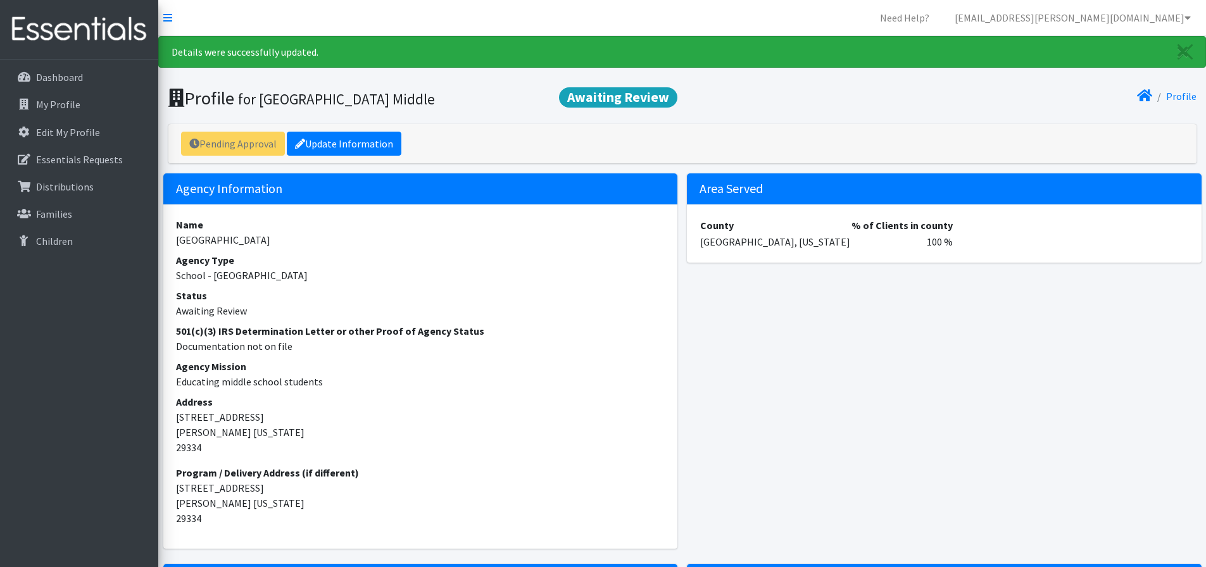
click at [259, 142] on div "Pending Approval Update Information" at bounding box center [682, 143] width 1028 height 39
click at [606, 94] on span "Awaiting Review" at bounding box center [618, 97] width 118 height 20
click at [75, 98] on p "My Profile" at bounding box center [58, 104] width 44 height 13
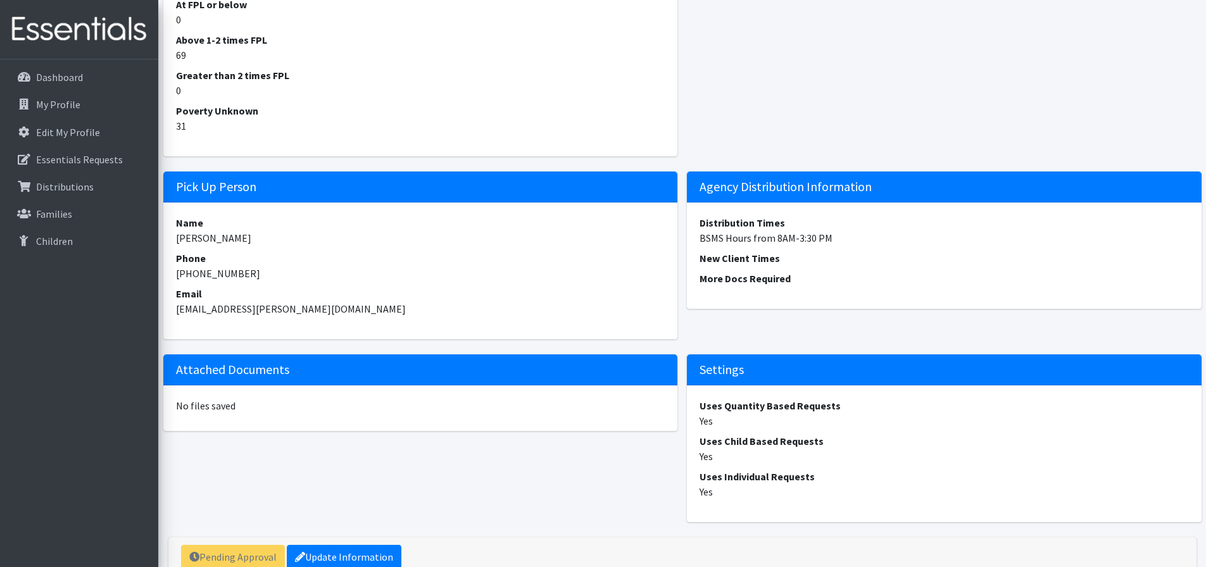
scroll to position [1060, 0]
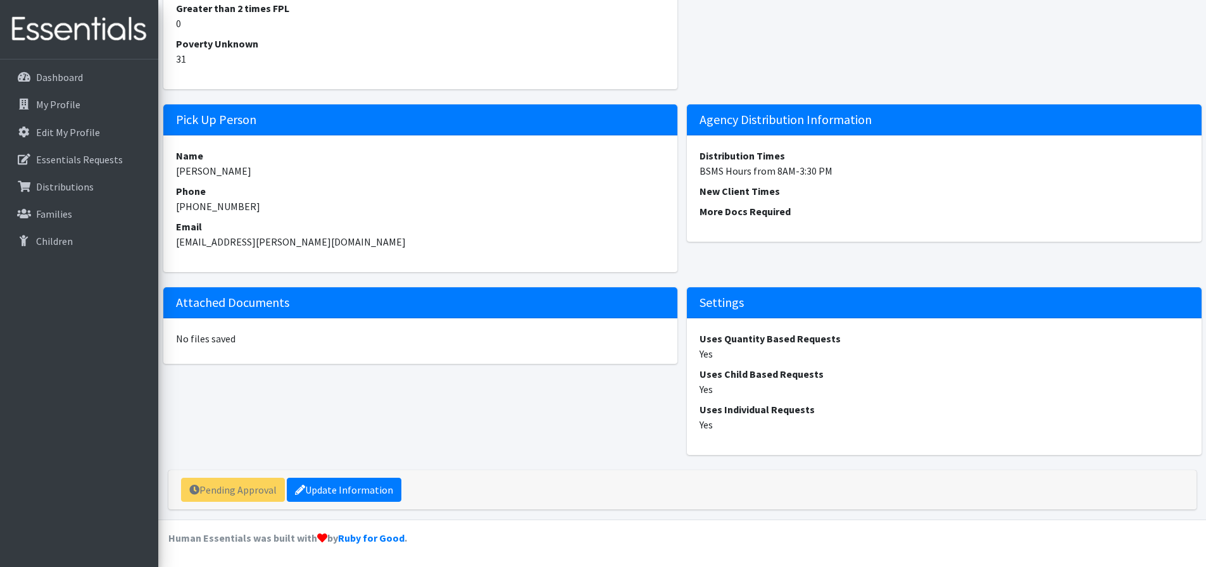
click at [260, 490] on div "Pending Approval Update Information" at bounding box center [682, 489] width 1028 height 39
click at [259, 490] on div "Pending Approval Update Information" at bounding box center [682, 489] width 1028 height 39
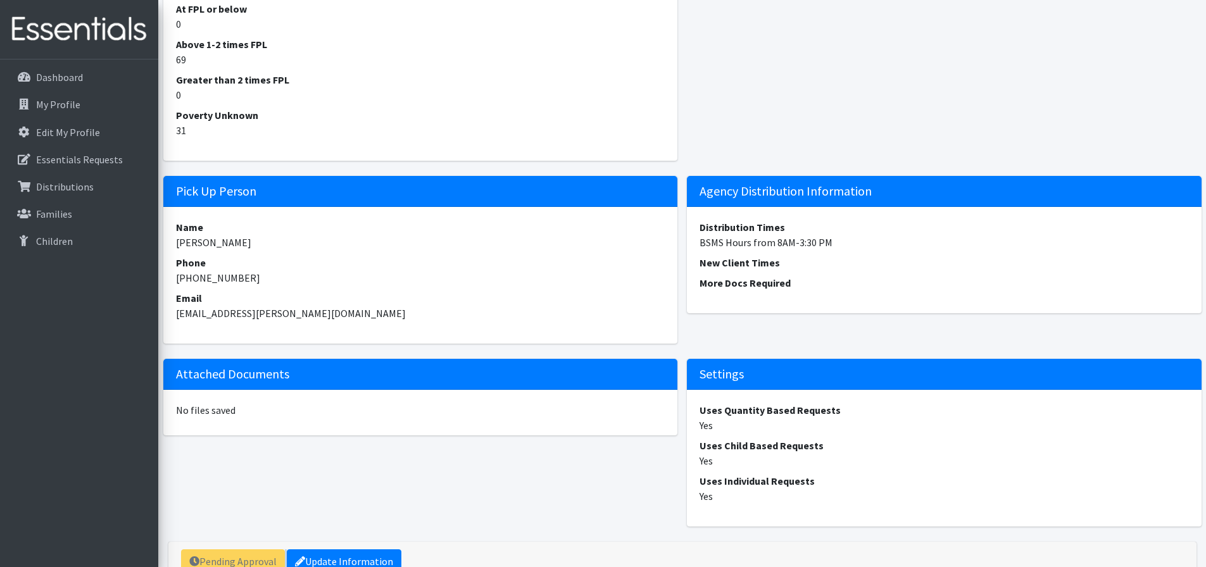
scroll to position [870, 0]
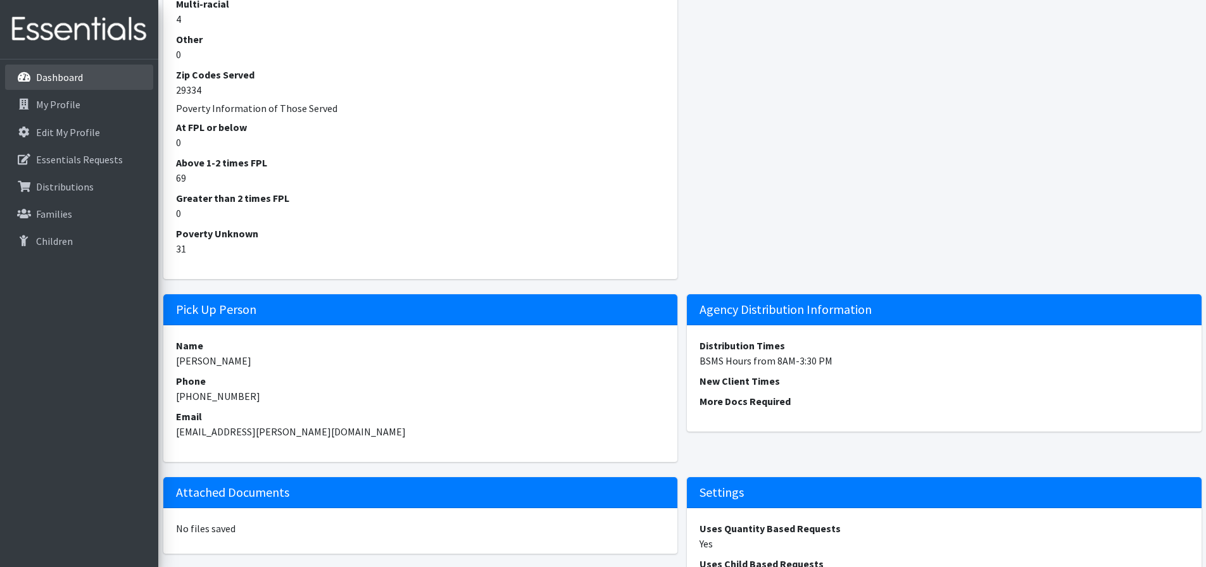
click at [104, 82] on link "Dashboard" at bounding box center [79, 77] width 148 height 25
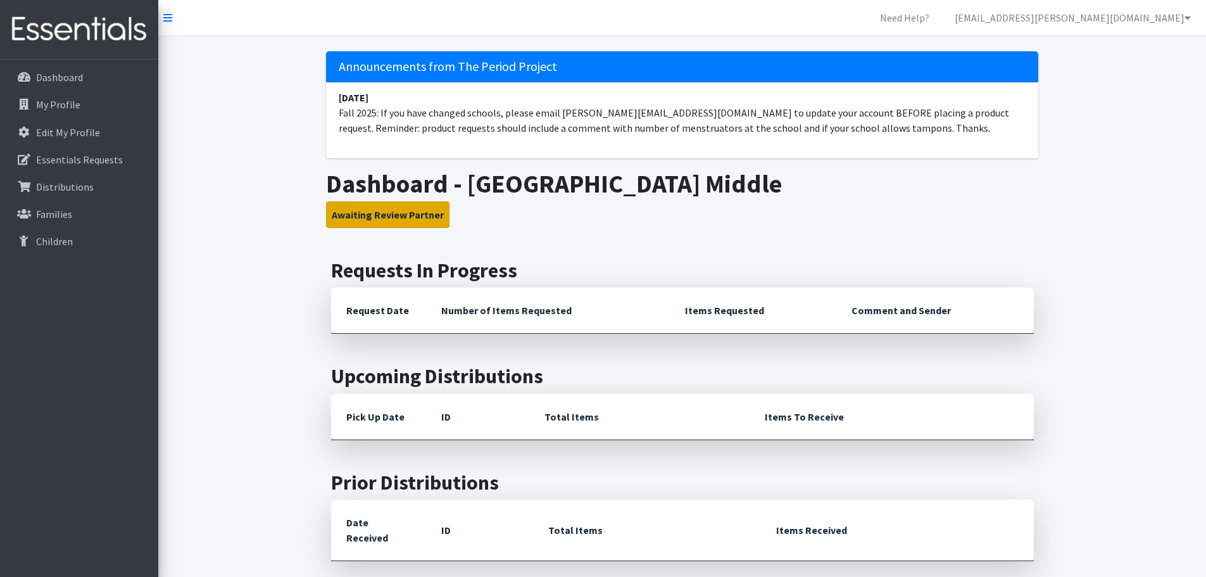
drag, startPoint x: 396, startPoint y: 219, endPoint x: 394, endPoint y: 259, distance: 40.5
click at [394, 259] on div "Announcements from The Period Project August 25 Fall 2025: If you have changed …" at bounding box center [681, 412] width 1047 height 752
click at [397, 225] on button "Awaiting Review Partner" at bounding box center [387, 214] width 123 height 27
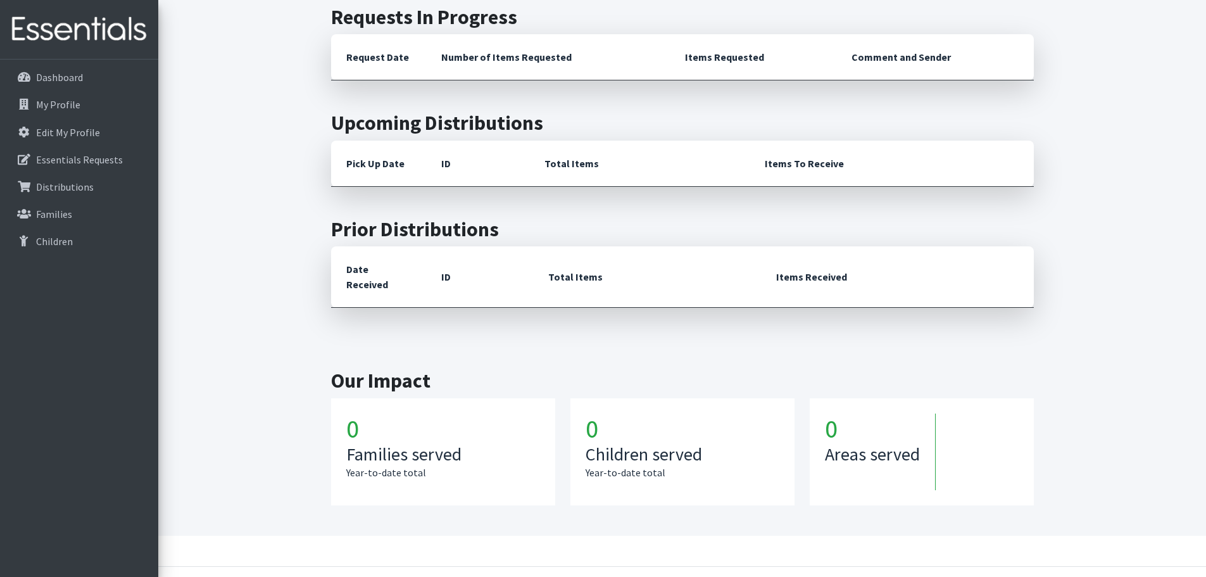
scroll to position [275, 0]
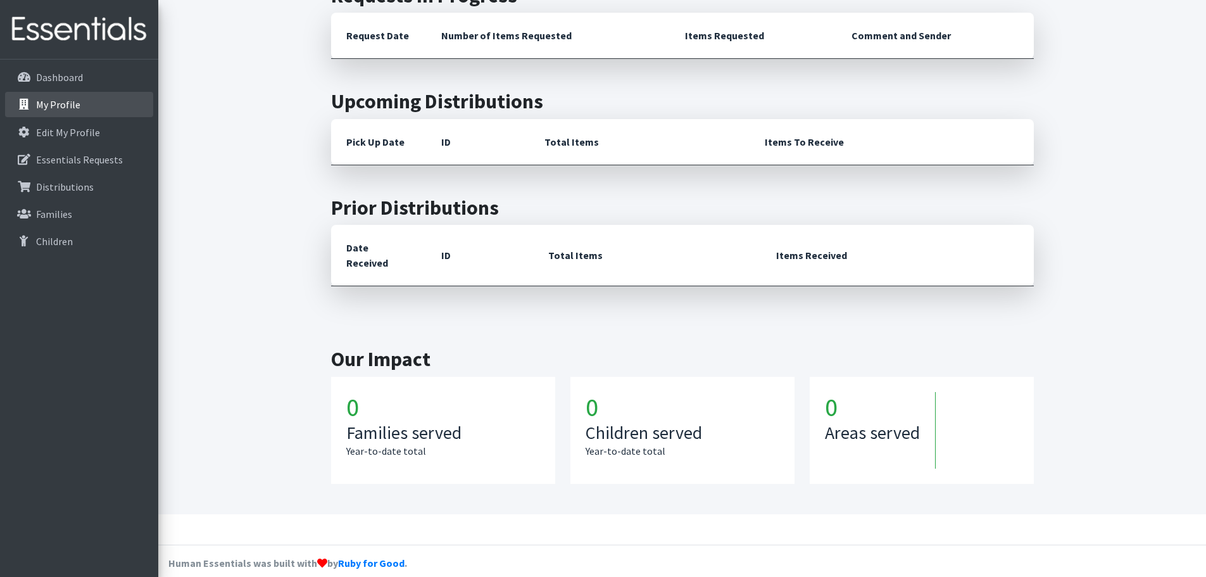
click at [130, 97] on link "My Profile" at bounding box center [79, 104] width 148 height 25
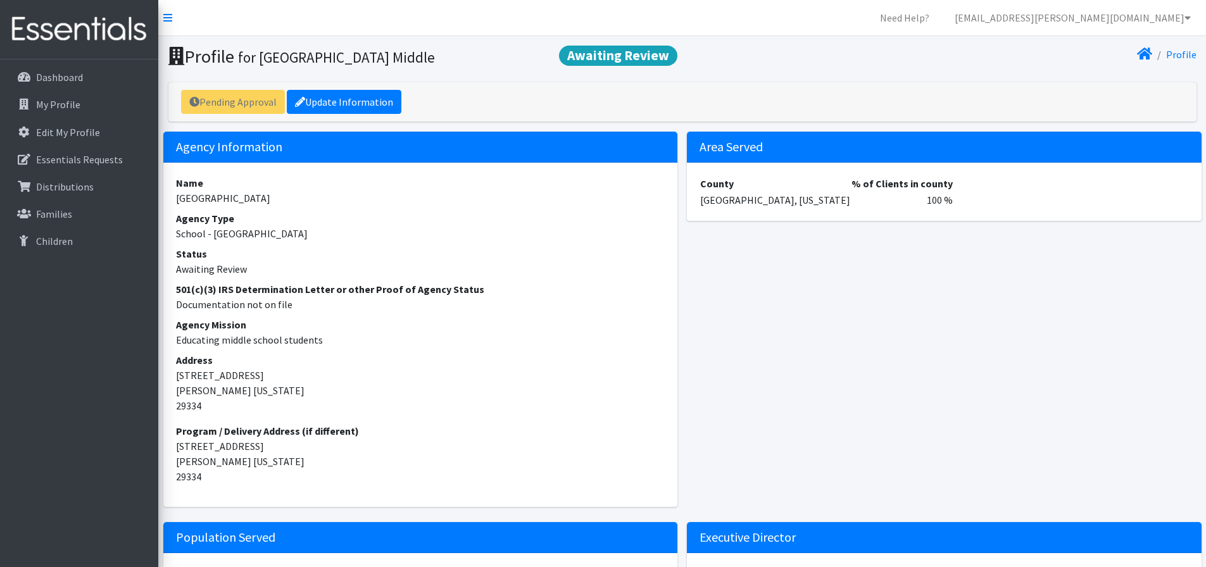
click at [254, 111] on div "Pending Approval Update Information" at bounding box center [682, 101] width 1028 height 39
click at [253, 111] on div "Pending Approval Update Information" at bounding box center [682, 101] width 1028 height 39
click at [590, 61] on span "Awaiting Review" at bounding box center [618, 56] width 118 height 20
click at [303, 101] on icon at bounding box center [300, 102] width 10 height 10
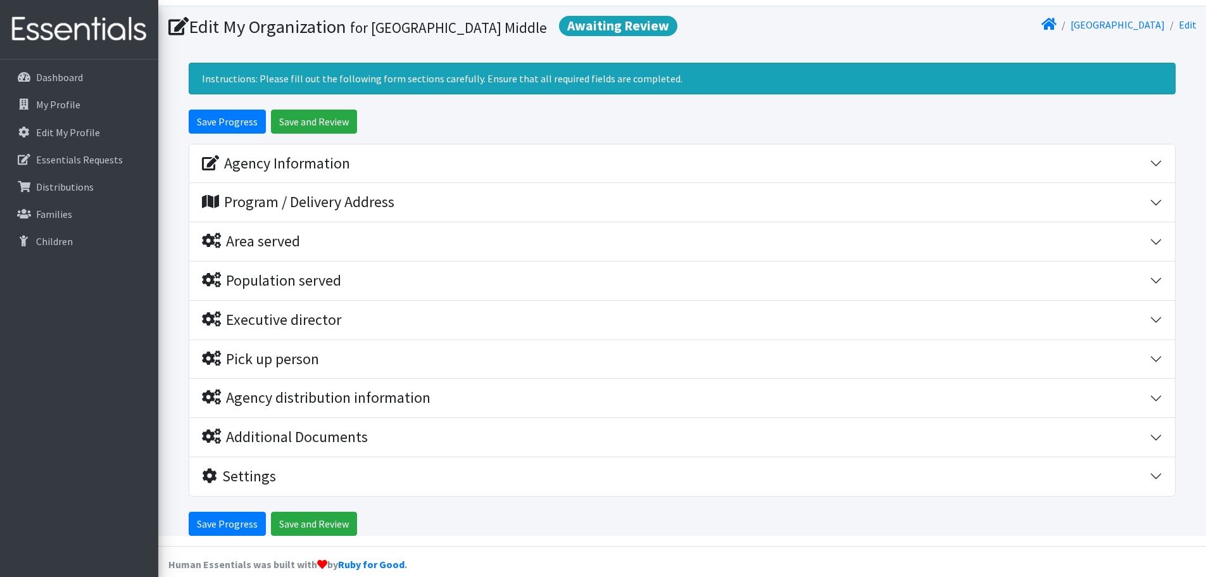
scroll to position [46, 0]
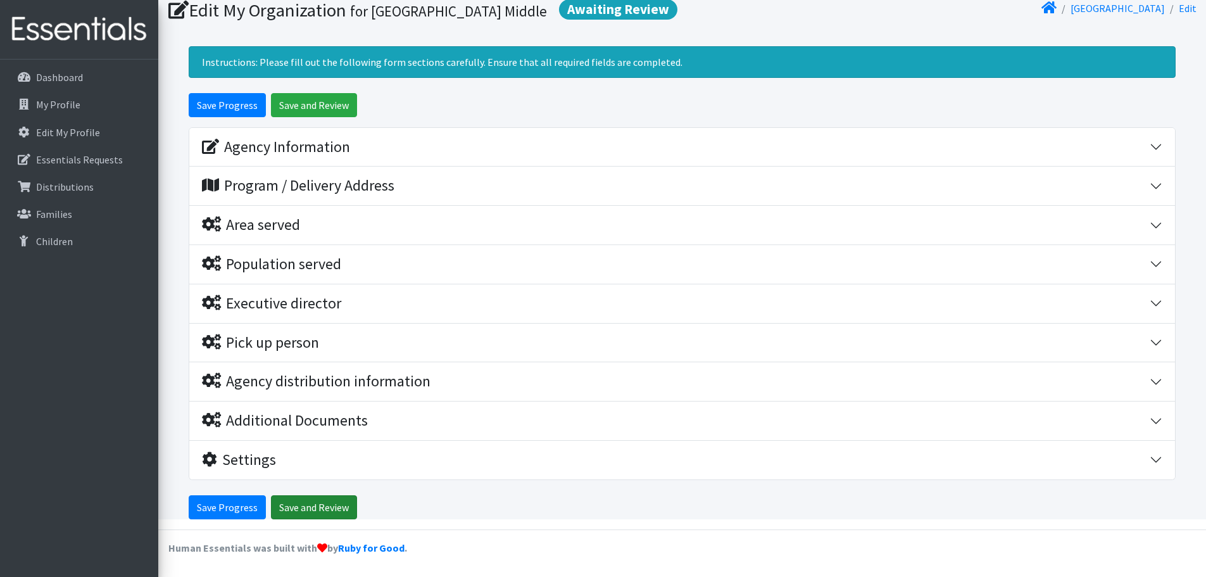
click at [321, 510] on input "Save and Review" at bounding box center [314, 507] width 86 height 24
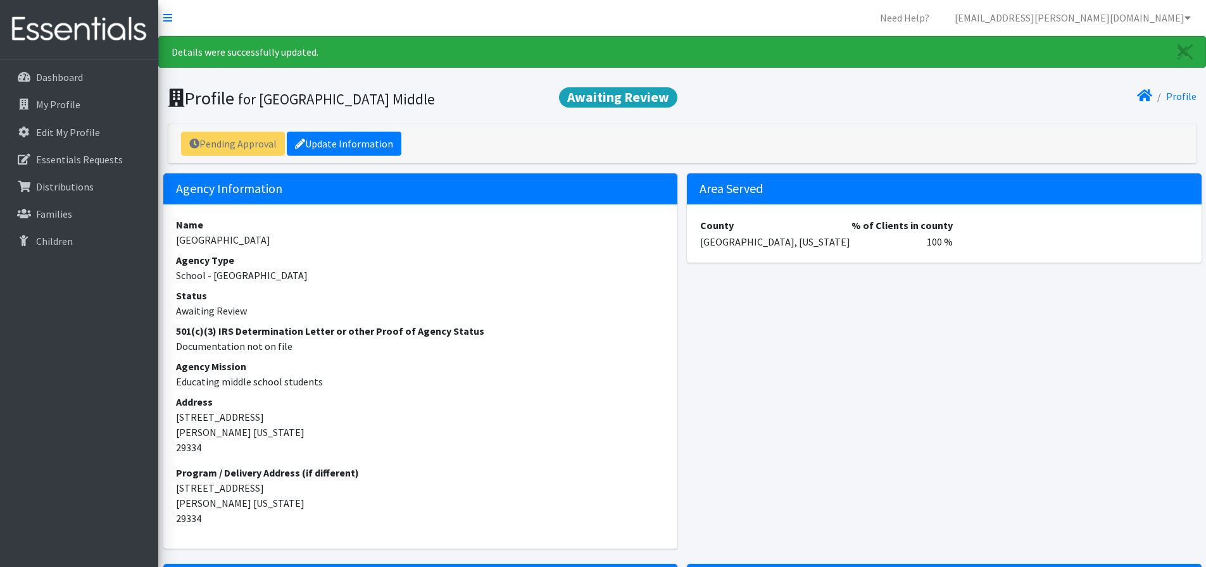
click at [245, 139] on div "Pending Approval Update Information" at bounding box center [682, 143] width 1028 height 39
drag, startPoint x: 245, startPoint y: 139, endPoint x: 256, endPoint y: 140, distance: 11.5
click at [245, 139] on div "Pending Approval Update Information" at bounding box center [682, 143] width 1028 height 39
click at [644, 99] on span "Awaiting Review" at bounding box center [618, 97] width 118 height 20
click at [644, 98] on span "Awaiting Review" at bounding box center [618, 97] width 118 height 20
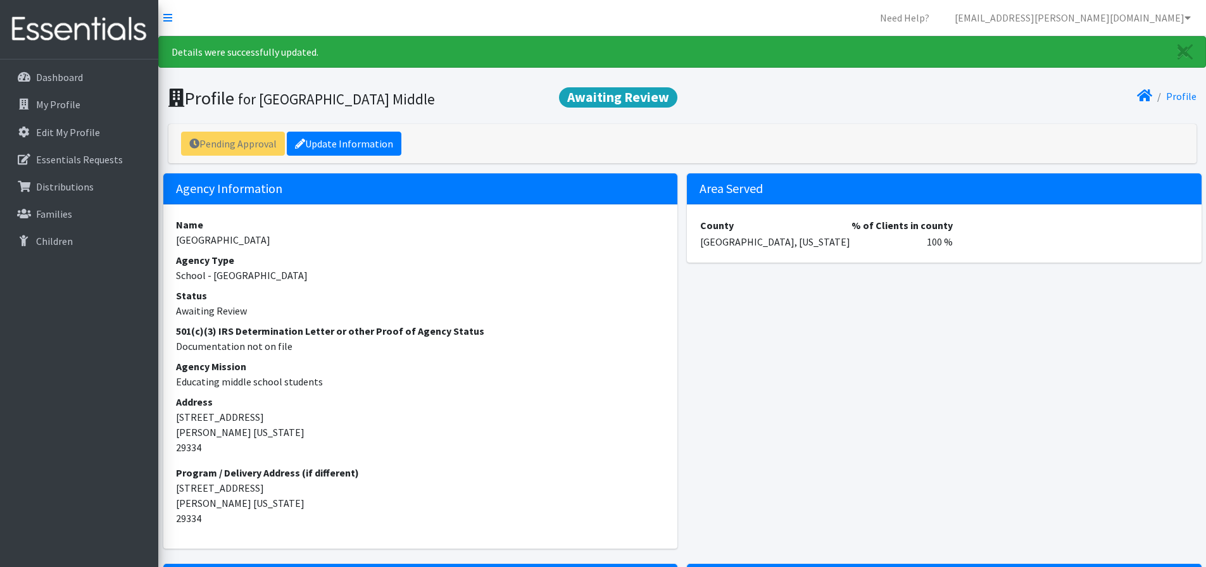
click at [210, 147] on div "Pending Approval Update Information" at bounding box center [682, 143] width 1028 height 39
click at [253, 147] on div "Pending Approval Update Information" at bounding box center [682, 143] width 1028 height 39
click at [253, 146] on div "Pending Approval Update Information" at bounding box center [682, 143] width 1028 height 39
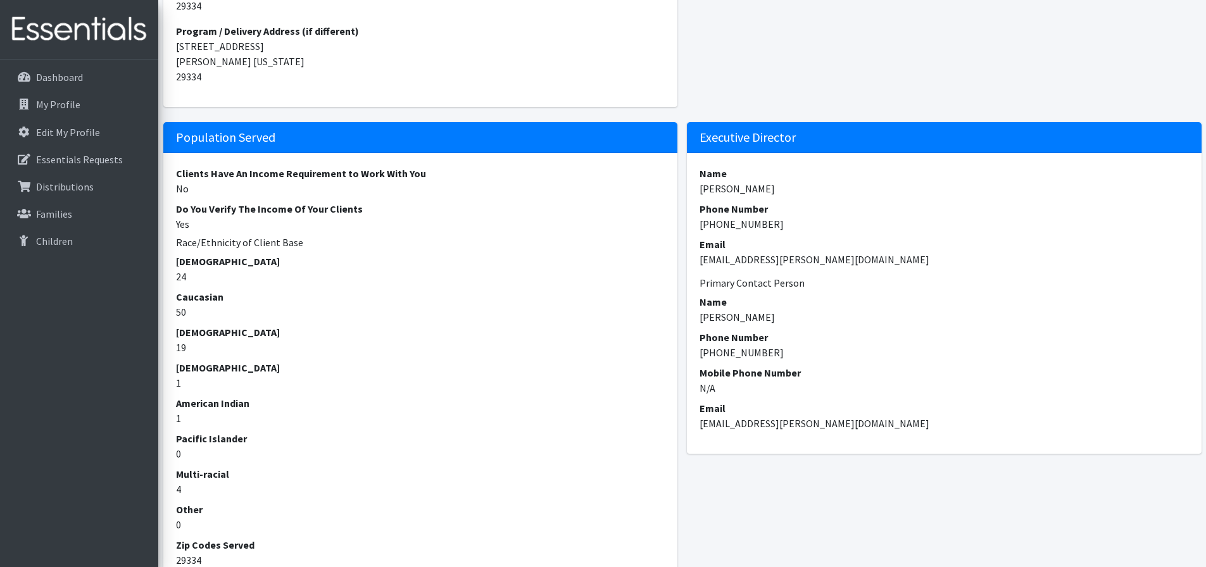
scroll to position [570, 0]
